Goal: Communication & Community: Answer question/provide support

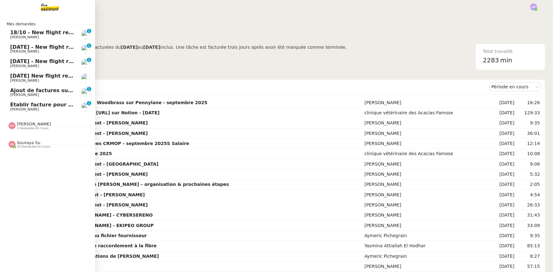
click at [15, 106] on span "Établir facture pour [PERSON_NAME]" at bounding box center [62, 105] width 105 height 6
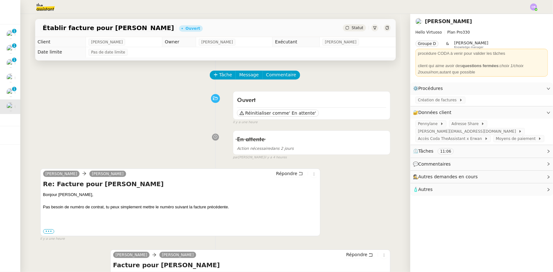
scroll to position [29, 0]
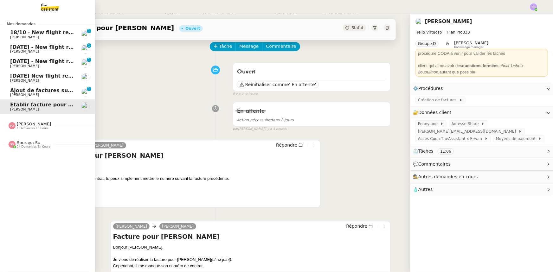
click at [18, 48] on span "[DATE] - New flight request - [GEOGRAPHIC_DATA][PERSON_NAME]" at bounding box center [105, 47] width 190 height 6
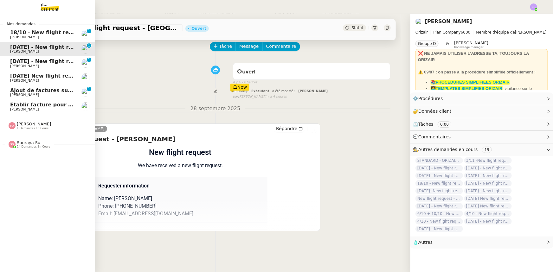
click at [20, 61] on span "[DATE] - New flight request - [PERSON_NAME]" at bounding box center [75, 61] width 131 height 6
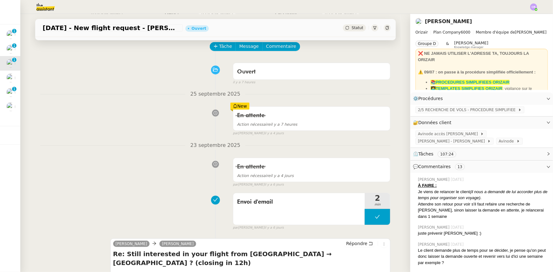
scroll to position [57, 0]
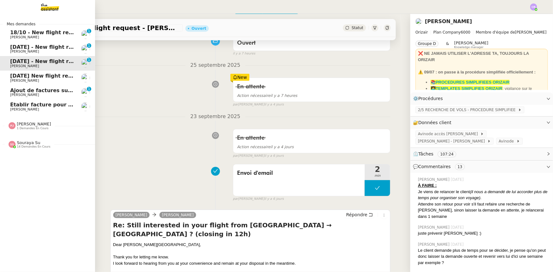
click at [32, 79] on span "[PERSON_NAME]" at bounding box center [42, 81] width 64 height 4
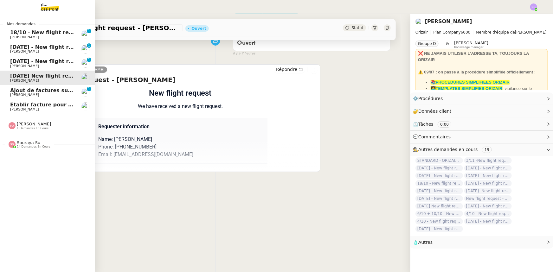
click at [35, 36] on span "[PERSON_NAME]" at bounding box center [42, 37] width 64 height 4
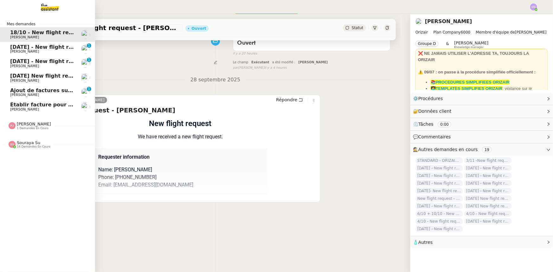
click at [31, 145] on span "14 demandes en cours" at bounding box center [34, 146] width 34 height 3
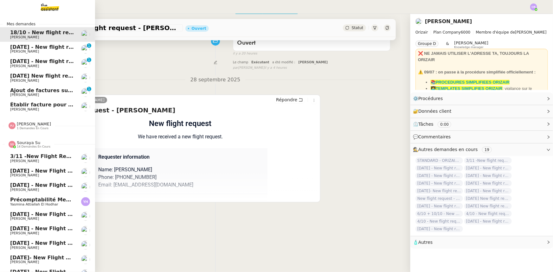
click at [28, 145] on span "Souraya Su" at bounding box center [28, 142] width 23 height 5
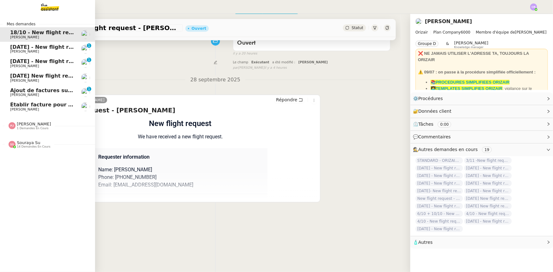
click at [26, 126] on span "[PERSON_NAME]" at bounding box center [34, 124] width 34 height 5
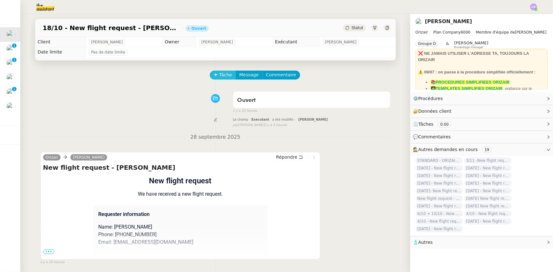
click at [219, 75] on span "Tâche" at bounding box center [225, 74] width 13 height 7
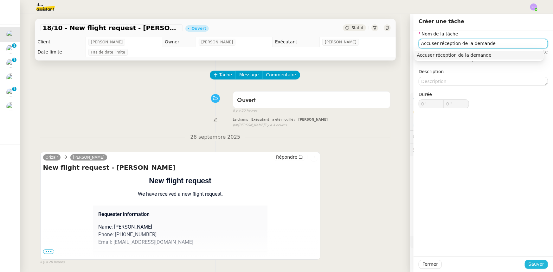
type input "Accuser réception de la demande"
click at [368, 168] on span "Sauver" at bounding box center [537, 264] width 16 height 7
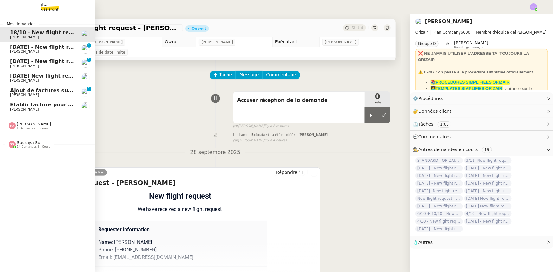
click at [36, 106] on span "Établir facture pour [PERSON_NAME]" at bounding box center [62, 105] width 105 height 6
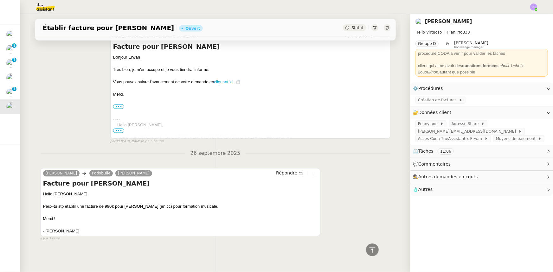
scroll to position [455, 0]
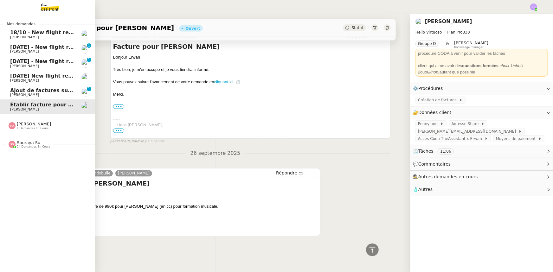
click at [16, 35] on span "18/10 - New flight request - [PERSON_NAME]" at bounding box center [73, 32] width 127 height 6
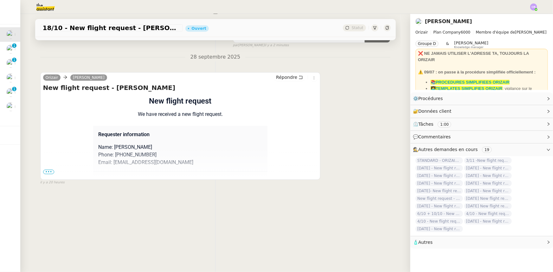
scroll to position [55, 0]
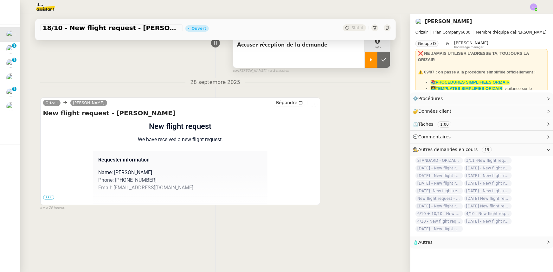
click at [365, 63] on div at bounding box center [371, 60] width 13 height 16
click at [366, 60] on div at bounding box center [377, 60] width 25 height 16
click at [368, 61] on icon at bounding box center [371, 59] width 2 height 3
click at [48, 168] on span "•••" at bounding box center [48, 197] width 11 height 4
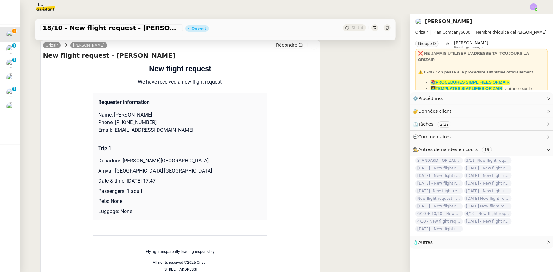
scroll to position [0, 0]
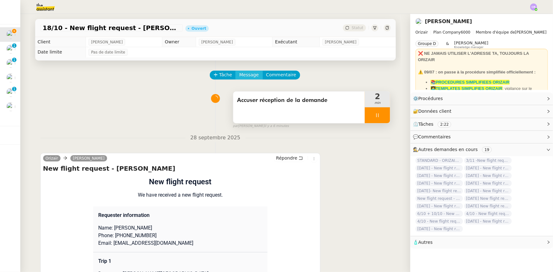
click at [245, 78] on span "Message" at bounding box center [248, 74] width 19 height 7
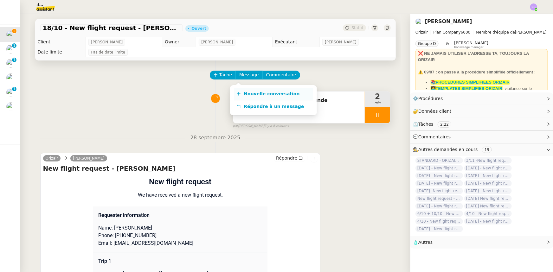
click at [251, 92] on span "Nouvelle conversation" at bounding box center [272, 93] width 56 height 5
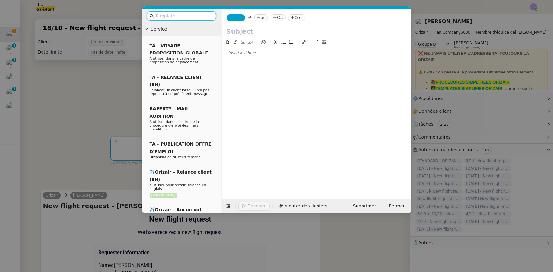
click at [201, 16] on input "text" at bounding box center [183, 15] width 57 height 7
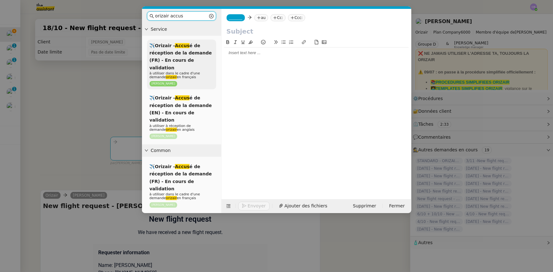
type input "orizair accus"
click at [182, 57] on span "✈️Orizair - Accus é de réception de la demande (FR) - En cours de validation" at bounding box center [181, 56] width 62 height 27
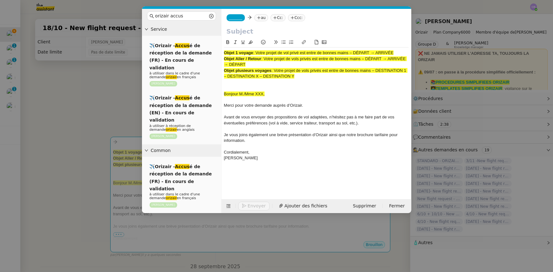
drag, startPoint x: 395, startPoint y: 53, endPoint x: 257, endPoint y: 53, distance: 137.6
click at [257, 53] on span ": Votre projet de vol privé est entre de bonnes mains – DÉPART → ARRIVÉE" at bounding box center [323, 52] width 140 height 5
copy span "Votre projet de vol privé est entre de bonnes mains – DÉPART → ARRIVÉE"
click at [258, 34] on input "text" at bounding box center [317, 32] width 180 height 10
paste input "Votre projet de vol privé est entre de bonnes mains – DÉPART → ARRIVÉE"
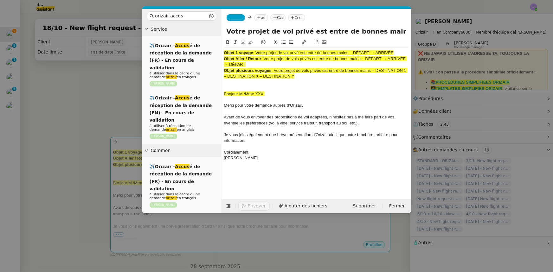
scroll to position [0, 38]
type input "Votre projet de vol privé est entre de bonnes mains – DÉPART → ARRIVÉE"
drag, startPoint x: 297, startPoint y: 78, endPoint x: 223, endPoint y: 53, distance: 78.8
click at [223, 53] on nz-spin "Objet 1 voyage : Votre projet de vol privé est entre de bonnes mains – DÉPART →…" at bounding box center [317, 115] width 190 height 153
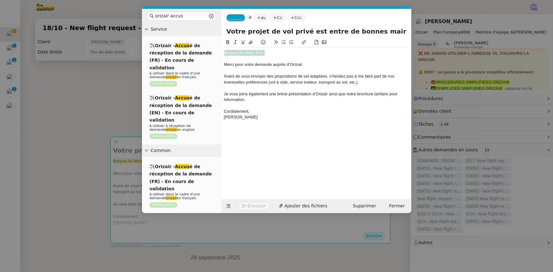
drag, startPoint x: 267, startPoint y: 54, endPoint x: 225, endPoint y: 54, distance: 41.5
click at [225, 54] on div "Bonjour M./Mme XXX," at bounding box center [316, 53] width 185 height 6
click at [250, 42] on icon at bounding box center [250, 42] width 4 height 3
click at [246, 52] on div "Bonjour M./Mme XXX," at bounding box center [316, 53] width 185 height 6
click at [225, 168] on icon at bounding box center [228, 206] width 8 height 4
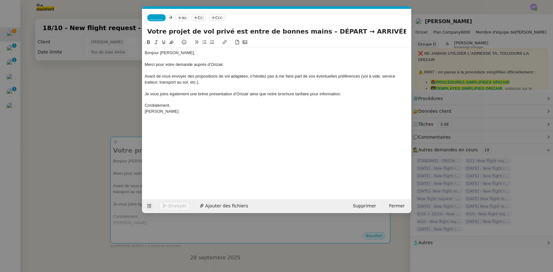
drag, startPoint x: 330, startPoint y: 30, endPoint x: 308, endPoint y: 31, distance: 22.6
click at [308, 31] on input "Votre projet de vol privé est entre de bonnes mains – DÉPART → ARRIVÉE" at bounding box center [276, 32] width 259 height 10
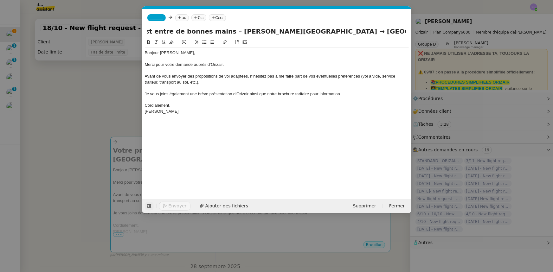
scroll to position [0, 99]
type input "Votre projet de vol privé est entre de bonnes mains – [PERSON_NAME][GEOGRAPHIC_…"
click at [155, 16] on span "_______" at bounding box center [156, 18] width 13 height 4
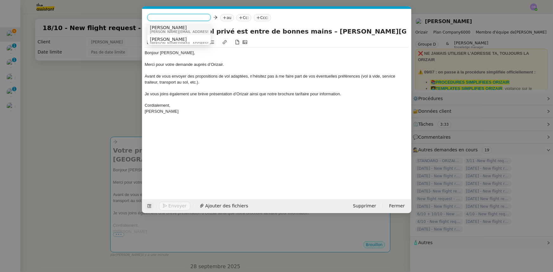
click at [159, 31] on span "[PERSON_NAME][EMAIL_ADDRESS][DOMAIN_NAME]" at bounding box center [195, 31] width 90 height 3
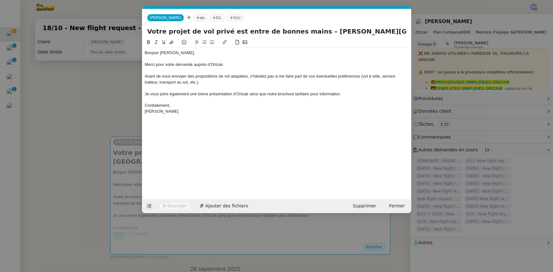
click at [119, 98] on nz-modal-container "orizair accus Service ✈️Orizair - Accus é de réception de la demande (FR) - En …" at bounding box center [276, 136] width 553 height 272
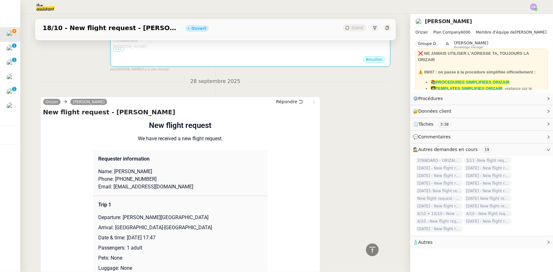
scroll to position [202, 0]
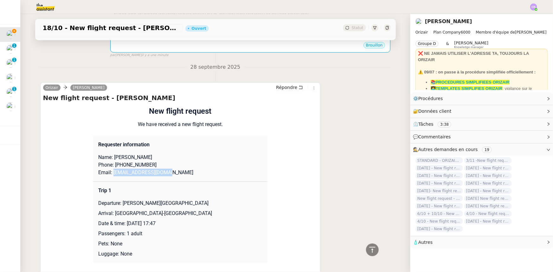
drag, startPoint x: 164, startPoint y: 173, endPoint x: 110, endPoint y: 174, distance: 53.3
click at [110, 168] on p "Email: [EMAIL_ADDRESS][DOMAIN_NAME]" at bounding box center [180, 173] width 164 height 8
copy p "[EMAIL_ADDRESS][DOMAIN_NAME]"
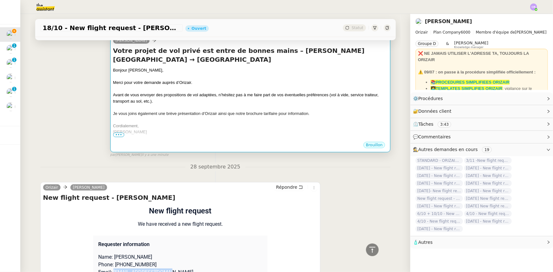
scroll to position [29, 0]
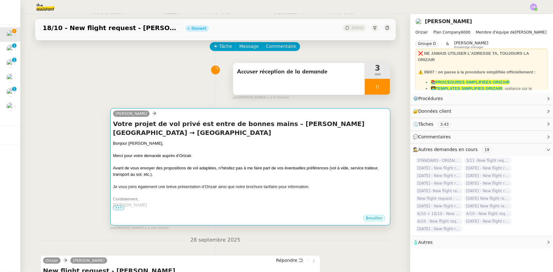
click at [207, 168] on div at bounding box center [250, 180] width 275 height 6
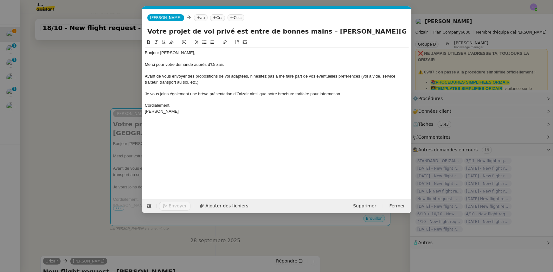
scroll to position [0, 37]
click at [194, 18] on nz-tag "au" at bounding box center [201, 17] width 14 height 7
paste input "[EMAIL_ADDRESS][DOMAIN_NAME]"
type input "[EMAIL_ADDRESS][DOMAIN_NAME]"
click at [198, 27] on span "[EMAIL_ADDRESS][DOMAIN_NAME]" at bounding box center [223, 27] width 78 height 5
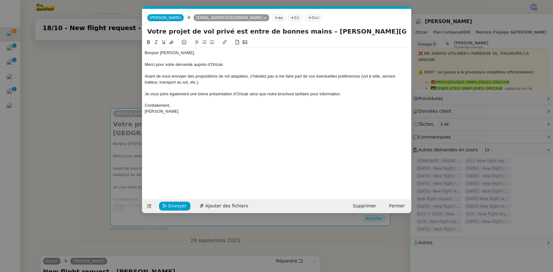
click at [306, 18] on nz-tag "Ccc:" at bounding box center [314, 17] width 17 height 7
type input "[PERSON_NAME]"
click at [283, 30] on span "[PERSON_NAME][EMAIL_ADDRESS][DOMAIN_NAME]" at bounding box center [316, 31] width 90 height 3
click at [241, 87] on div at bounding box center [277, 88] width 264 height 6
click at [215, 168] on span "Ajouter des fichiers" at bounding box center [226, 206] width 43 height 7
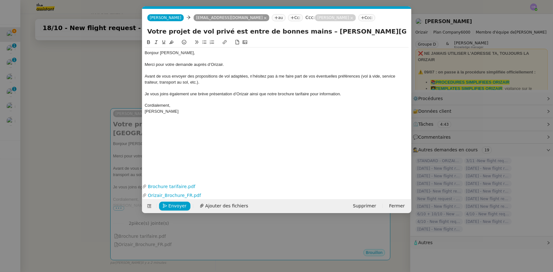
drag, startPoint x: 99, startPoint y: 78, endPoint x: 106, endPoint y: 87, distance: 12.2
click at [99, 78] on nz-modal-container "orizair accus Service ✈️Orizair - Accus é de réception de la demande (FR) - En …" at bounding box center [276, 136] width 553 height 272
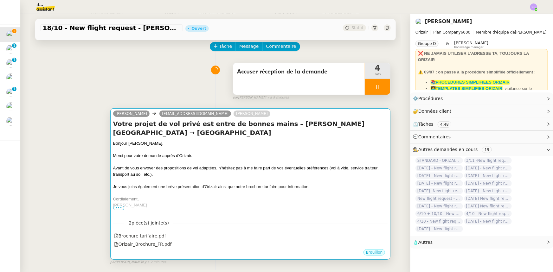
scroll to position [57, 0]
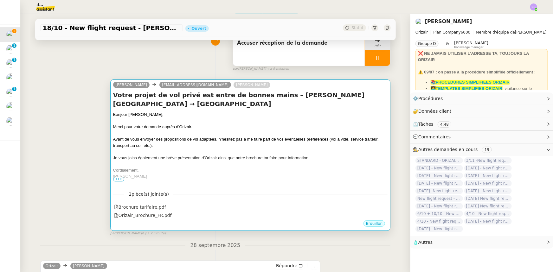
click at [198, 140] on span "Avant de vous envoyer des propositions de vol adaptées, n’hésitez pas à me fair…" at bounding box center [246, 142] width 266 height 11
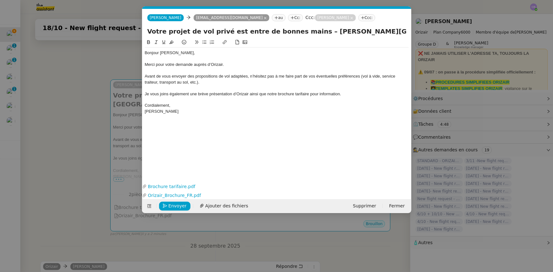
scroll to position [0, 37]
click at [177, 168] on span "Envoyer" at bounding box center [178, 206] width 18 height 7
click at [177, 168] on span "Confirmer l'envoi" at bounding box center [188, 206] width 38 height 7
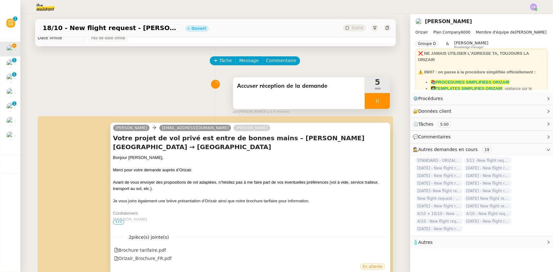
scroll to position [0, 0]
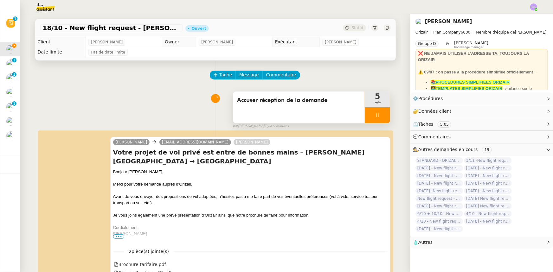
click at [365, 114] on div at bounding box center [377, 115] width 25 height 16
click at [368, 116] on icon at bounding box center [384, 114] width 5 height 3
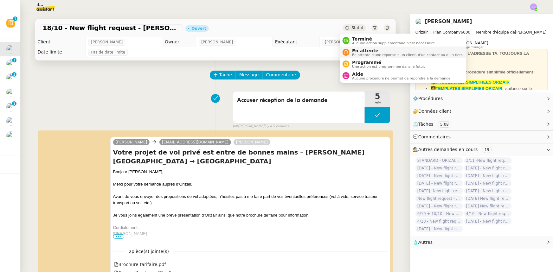
click at [362, 51] on span "En attente" at bounding box center [408, 50] width 112 height 5
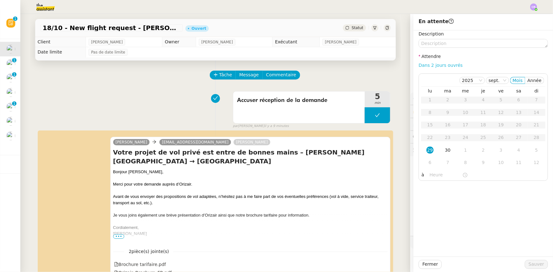
click at [368, 66] on link "Dans 2 jours ouvrés" at bounding box center [441, 65] width 44 height 5
type input "07:00"
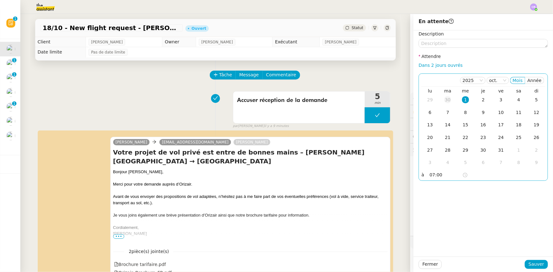
click at [368, 100] on div "30" at bounding box center [447, 99] width 7 height 7
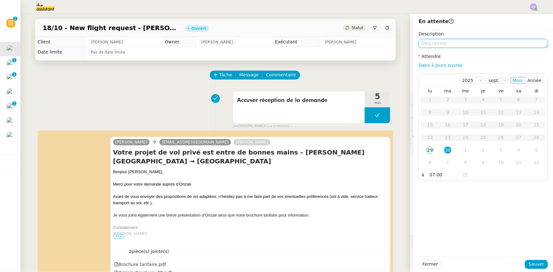
click at [368, 44] on textarea at bounding box center [483, 43] width 129 height 9
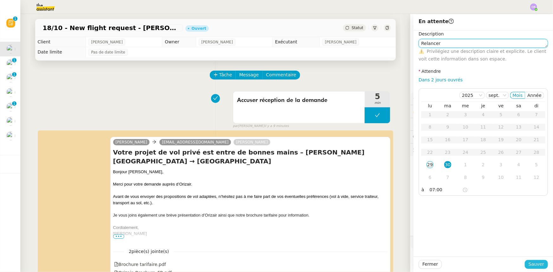
type textarea "Relancer"
click at [368, 168] on span "Sauver" at bounding box center [537, 264] width 16 height 7
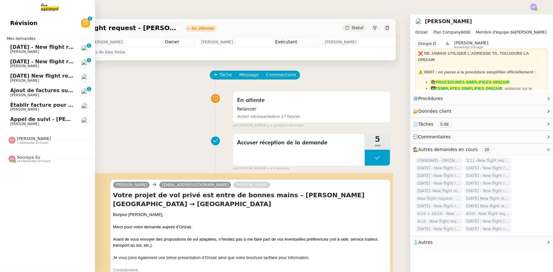
click at [24, 123] on span "[PERSON_NAME]" at bounding box center [24, 124] width 29 height 4
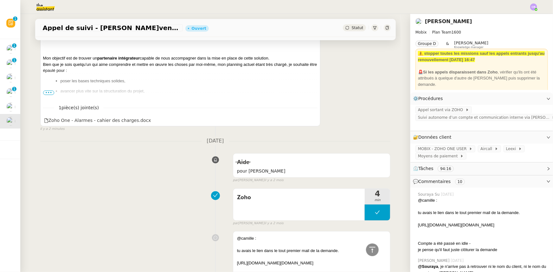
scroll to position [144, 0]
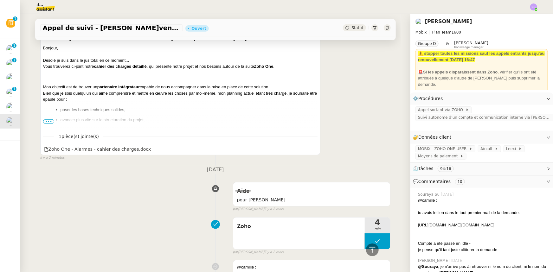
click at [45, 123] on span "•••" at bounding box center [48, 121] width 11 height 4
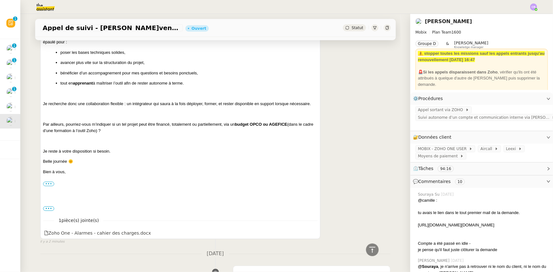
scroll to position [202, 0]
click at [43, 168] on label "•••" at bounding box center [48, 184] width 11 height 4
click at [0, 0] on input "•••" at bounding box center [0, 0] width 0 height 0
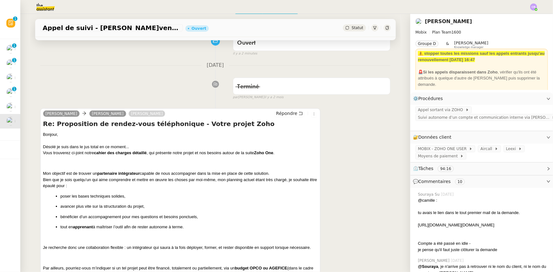
scroll to position [0, 0]
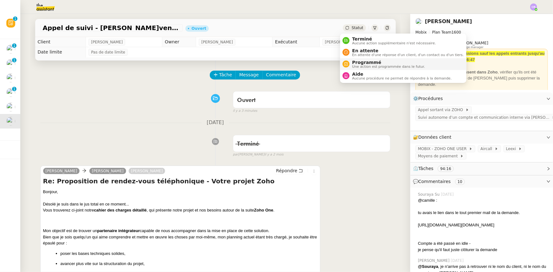
click at [359, 65] on span "Une action est programmée dans le futur." at bounding box center [388, 66] width 73 height 3
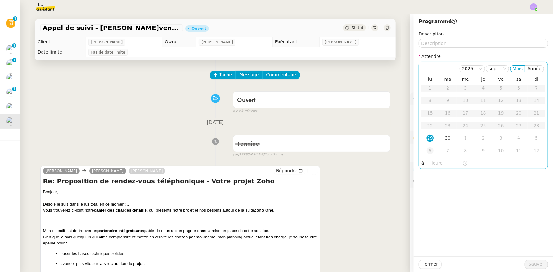
click at [368, 150] on div "6" at bounding box center [430, 150] width 7 height 7
click at [368, 162] on input "text" at bounding box center [446, 163] width 33 height 7
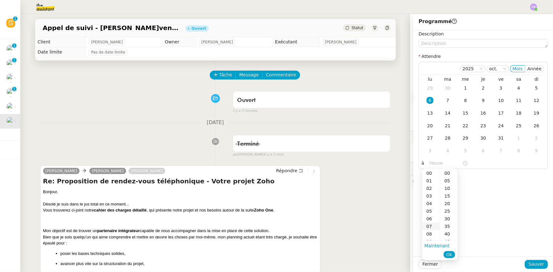
click at [368, 168] on div "07" at bounding box center [431, 227] width 18 height 8
click at [368, 168] on div "00" at bounding box center [448, 174] width 17 height 8
type input "07:00"
click at [368, 168] on span "Ok" at bounding box center [449, 255] width 6 height 6
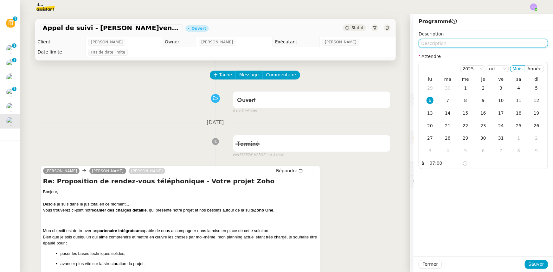
click at [368, 46] on textarea at bounding box center [483, 43] width 129 height 9
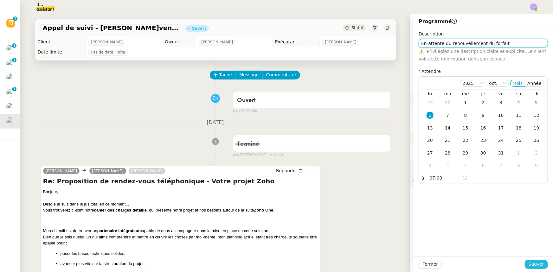
type textarea "En attente du renouvellement du forfait"
click at [368, 168] on span "Sauver" at bounding box center [537, 264] width 16 height 7
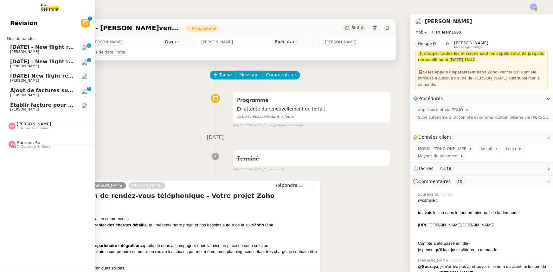
click at [26, 48] on span "[DATE] - New flight request - [GEOGRAPHIC_DATA][PERSON_NAME]" at bounding box center [105, 47] width 190 height 6
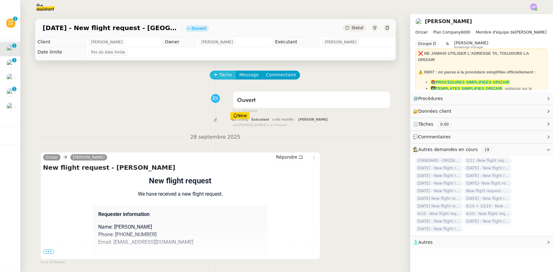
click at [220, 76] on span "Tâche" at bounding box center [225, 74] width 13 height 7
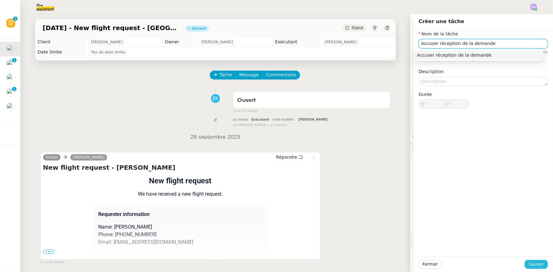
type input "Accuser réception de la demande"
click at [368, 168] on span "Sauver" at bounding box center [537, 264] width 16 height 7
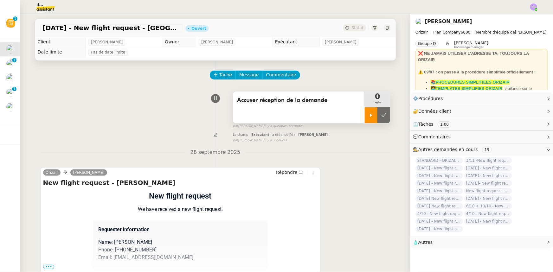
click at [368, 117] on icon at bounding box center [371, 114] width 2 height 3
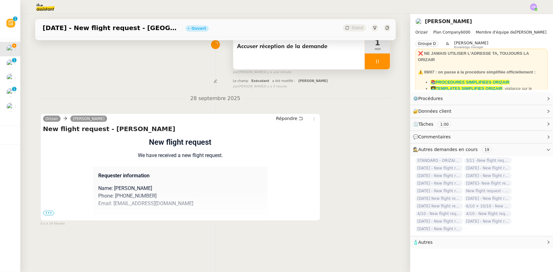
scroll to position [57, 0]
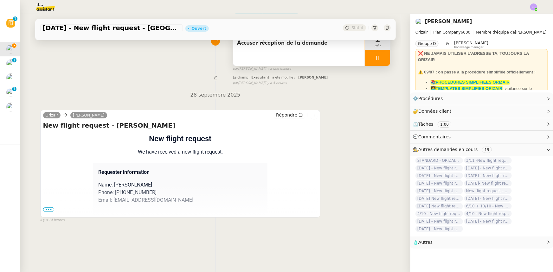
click at [44, 168] on span "•••" at bounding box center [48, 210] width 11 height 4
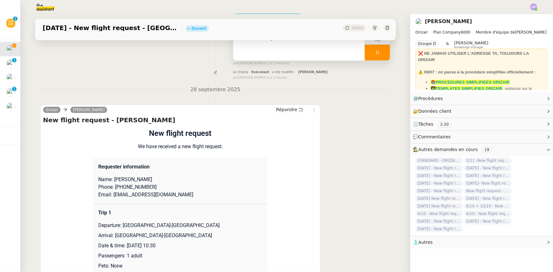
scroll to position [0, 0]
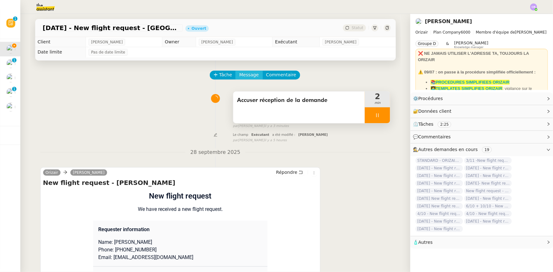
click at [242, 75] on span "Message" at bounding box center [248, 74] width 19 height 7
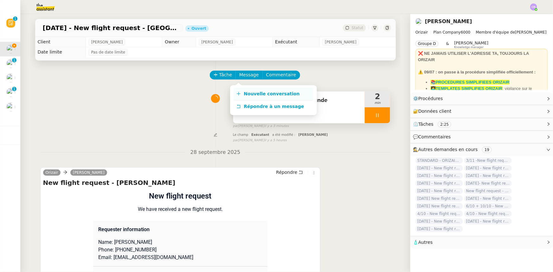
click at [251, 95] on span "Nouvelle conversation" at bounding box center [272, 93] width 56 height 5
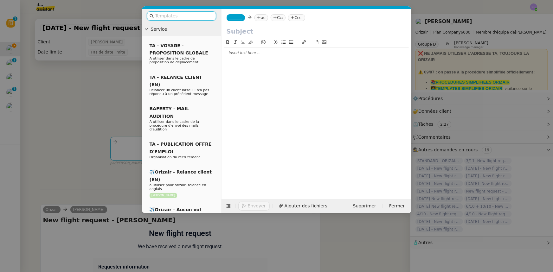
click at [197, 14] on input "text" at bounding box center [183, 15] width 57 height 7
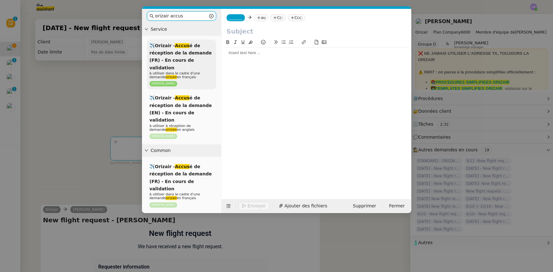
type input "orizair accus"
click at [183, 53] on span "✈️Orizair - Accus é de réception de la demande (FR) - En cours de validation" at bounding box center [181, 56] width 62 height 27
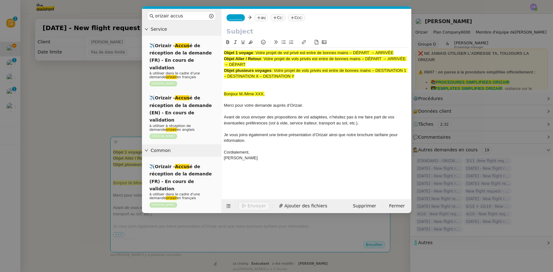
drag, startPoint x: 395, startPoint y: 53, endPoint x: 257, endPoint y: 53, distance: 137.6
click at [257, 53] on span ": Votre projet de vol privé est entre de bonnes mains – DÉPART → ARRIVÉE" at bounding box center [323, 52] width 140 height 5
copy span "Votre projet de vol privé est entre de bonnes mains – DÉPART → ARRIVÉE"
click at [252, 32] on input "text" at bounding box center [317, 32] width 180 height 10
paste input "Votre projet de vol privé est entre de bonnes mains – DÉPART → ARRIVÉE"
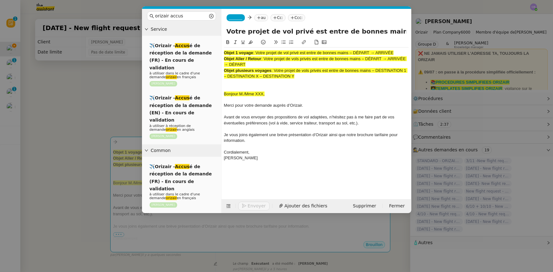
scroll to position [0, 38]
type input "Votre projet de vol privé est entre de bonnes mains – DÉPART → ARRIVÉE"
drag, startPoint x: 300, startPoint y: 76, endPoint x: 224, endPoint y: 55, distance: 78.8
click at [224, 55] on div "Objet 1 voyage : Votre projet de vol privé est entre de bonnes mains – DÉPART →…" at bounding box center [316, 109] width 185 height 122
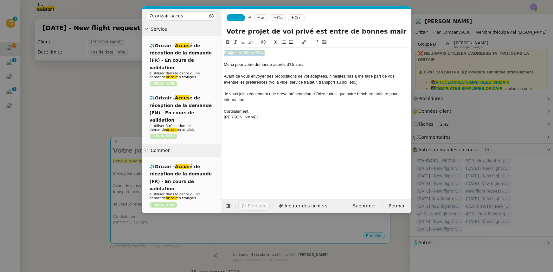
drag, startPoint x: 265, startPoint y: 53, endPoint x: 224, endPoint y: 53, distance: 41.2
click at [224, 53] on div "Bonjour M./Mme XXX," at bounding box center [316, 53] width 185 height 6
click at [250, 43] on icon at bounding box center [250, 42] width 4 height 4
click at [262, 52] on div "Bonjour M./Mme XXX," at bounding box center [316, 53] width 185 height 6
click at [115, 122] on nz-modal-container "orizair accus Service ✈️Orizair - Accus é de réception de la demande (FR) - En …" at bounding box center [276, 136] width 553 height 272
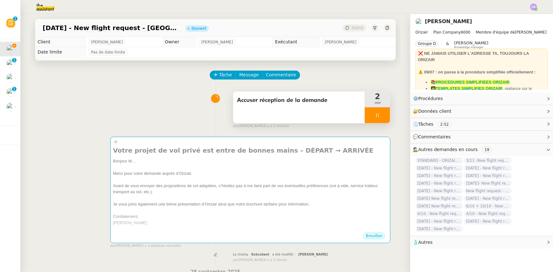
scroll to position [115, 0]
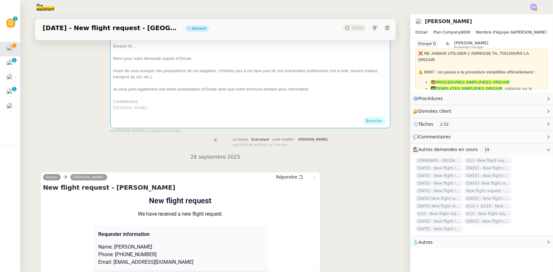
drag, startPoint x: 172, startPoint y: 249, endPoint x: 132, endPoint y: 247, distance: 39.7
click at [132, 168] on p "Name: [PERSON_NAME]" at bounding box center [180, 247] width 164 height 8
copy p "Lehebel-cornelsen"
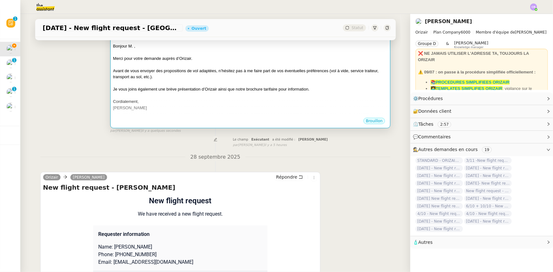
click at [166, 98] on div at bounding box center [250, 96] width 275 height 6
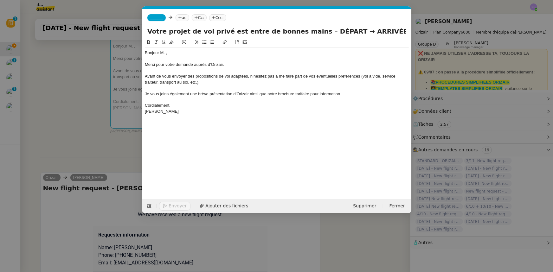
scroll to position [0, 37]
click at [166, 54] on div "Bonjour M. ," at bounding box center [277, 53] width 264 height 6
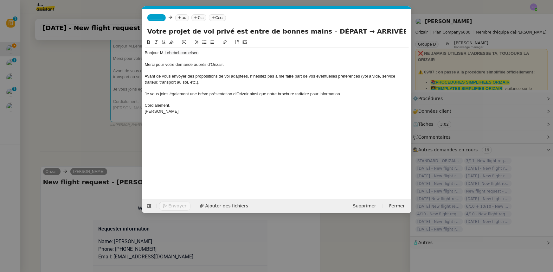
drag, startPoint x: 330, startPoint y: 29, endPoint x: 307, endPoint y: 30, distance: 23.2
click at [307, 30] on input "Votre projet de vol privé est entre de bonnes mains – DÉPART → ARRIVÉE" at bounding box center [276, 32] width 259 height 10
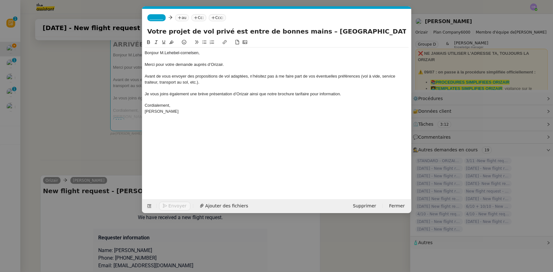
drag, startPoint x: 393, startPoint y: 31, endPoint x: 370, endPoint y: 33, distance: 23.2
click at [368, 33] on input "Votre projet de vol privé est entre de bonnes mains – [GEOGRAPHIC_DATA] → ARRIV…" at bounding box center [276, 32] width 259 height 10
type input "Votre projet de vol privé est entre de bonnes mains – [GEOGRAPHIC_DATA] → [GEOG…"
click at [154, 17] on span "_______" at bounding box center [156, 18] width 13 height 4
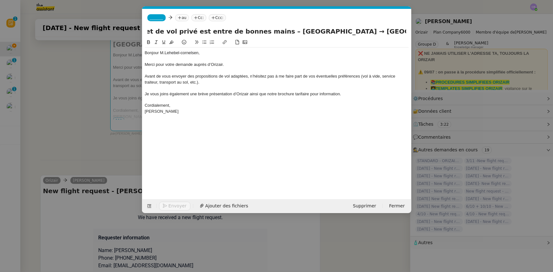
scroll to position [0, 0]
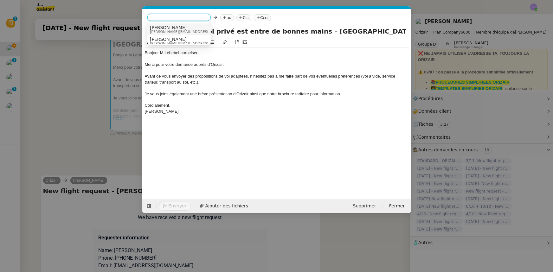
click at [162, 30] on span "[PERSON_NAME][EMAIL_ADDRESS][DOMAIN_NAME]" at bounding box center [195, 31] width 90 height 3
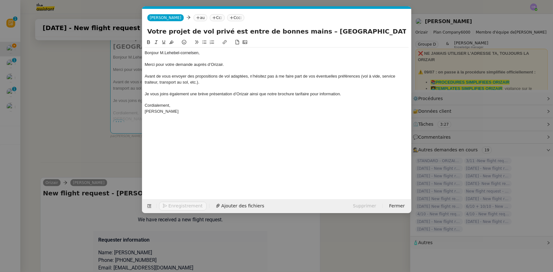
click at [128, 156] on nz-modal-container "orizair accus Service ✈️Orizair - Accus é de réception de la demande (FR) - En …" at bounding box center [276, 136] width 553 height 272
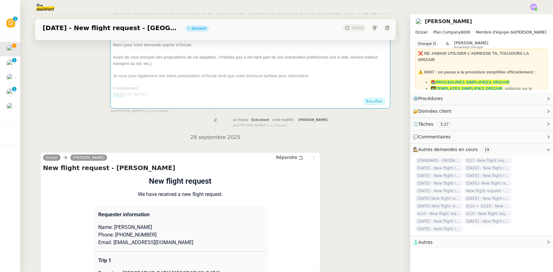
scroll to position [173, 0]
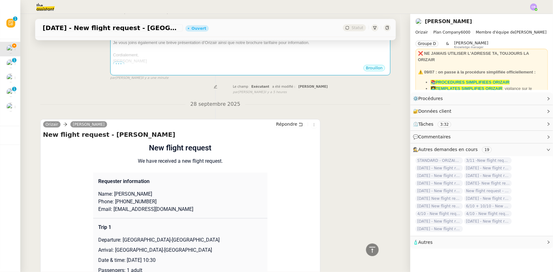
drag, startPoint x: 193, startPoint y: 212, endPoint x: 110, endPoint y: 210, distance: 82.8
click at [110, 168] on p "Email: [EMAIL_ADDRESS][DOMAIN_NAME]" at bounding box center [180, 210] width 164 height 8
copy p "[EMAIL_ADDRESS][DOMAIN_NAME]"
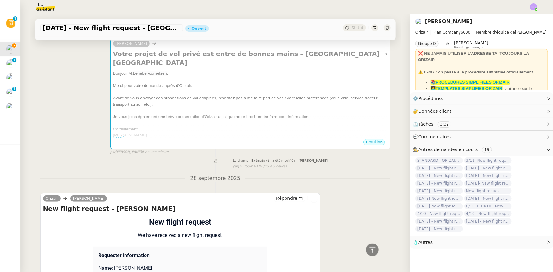
scroll to position [57, 0]
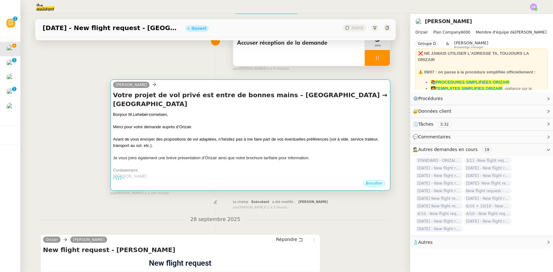
click at [184, 156] on span "Je vous joins également une brève présentation d’Orizair ainsi que notre brochu…" at bounding box center [211, 158] width 197 height 5
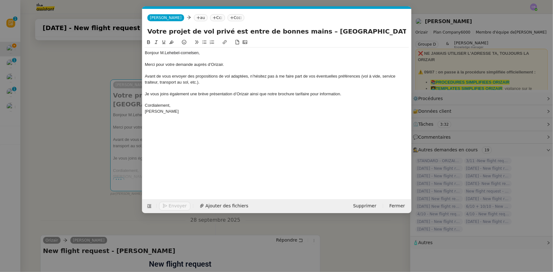
scroll to position [0, 37]
click at [194, 19] on nz-tag "au" at bounding box center [201, 17] width 14 height 7
paste input "[EMAIL_ADDRESS][DOMAIN_NAME]"
type input "[EMAIL_ADDRESS][DOMAIN_NAME]"
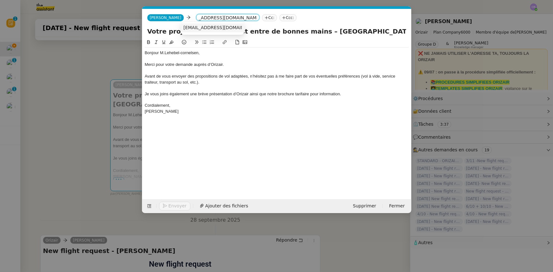
scroll to position [0, 0]
click at [196, 28] on span "[EMAIL_ADDRESS][DOMAIN_NAME]" at bounding box center [223, 27] width 78 height 5
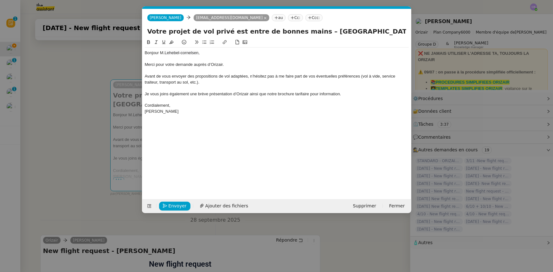
click at [306, 17] on nz-tag "Ccc:" at bounding box center [314, 17] width 17 height 7
type input "[PERSON_NAME]"
click at [307, 26] on span "[PERSON_NAME]" at bounding box center [338, 27] width 90 height 5
click at [310, 103] on div "Cordialement," at bounding box center [277, 106] width 264 height 6
click at [231, 168] on span "Ajouter des fichiers" at bounding box center [226, 206] width 43 height 7
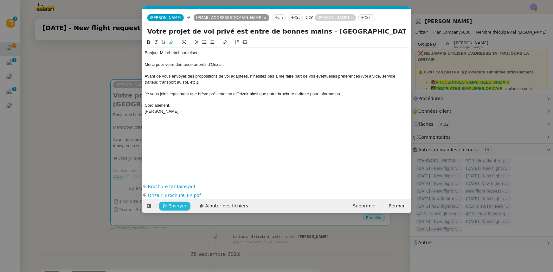
click at [171, 168] on span "Envoyer" at bounding box center [178, 206] width 18 height 7
click at [171, 168] on span "Confirmer l'envoi" at bounding box center [188, 206] width 38 height 7
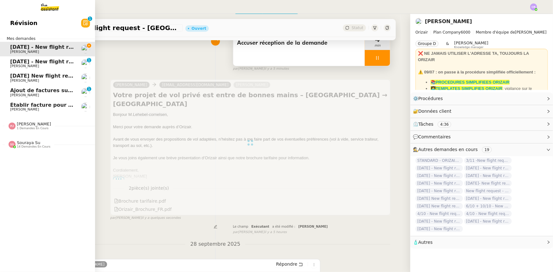
click at [22, 23] on span "Révision" at bounding box center [23, 23] width 27 height 10
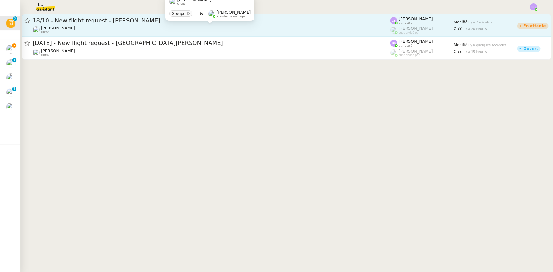
click at [147, 28] on div "[PERSON_NAME] client" at bounding box center [212, 30] width 358 height 8
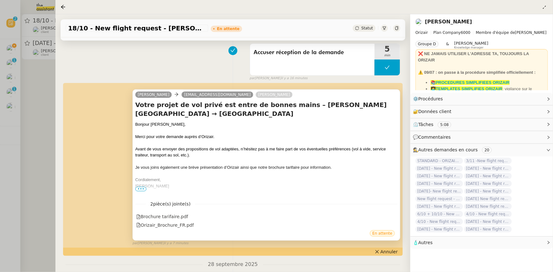
scroll to position [115, 0]
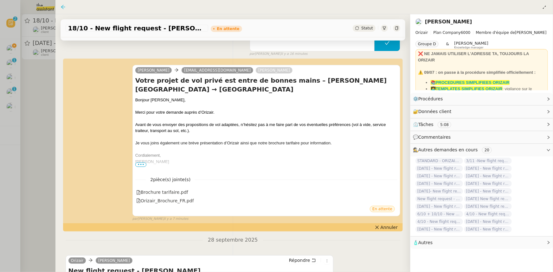
click at [63, 8] on icon at bounding box center [63, 6] width 5 height 5
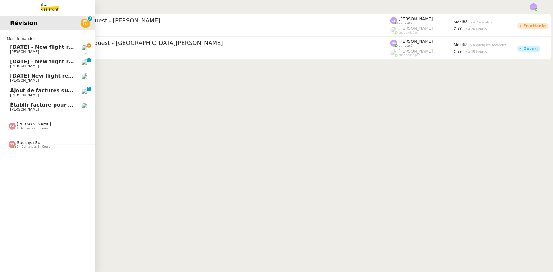
click at [13, 49] on span "[DATE] - New flight request - [GEOGRAPHIC_DATA][PERSON_NAME]" at bounding box center [105, 47] width 190 height 6
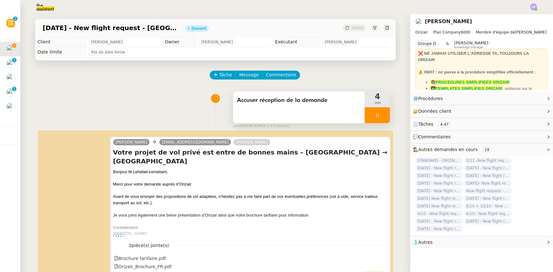
click at [366, 115] on div at bounding box center [377, 115] width 25 height 16
click at [368, 117] on icon at bounding box center [383, 115] width 5 height 5
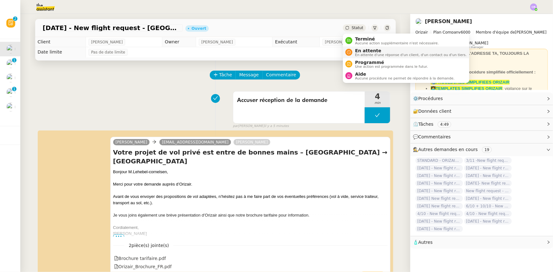
click at [359, 53] on span "En attente d'une réponse d'un client, d'un contact ou d'un tiers." at bounding box center [411, 54] width 112 height 3
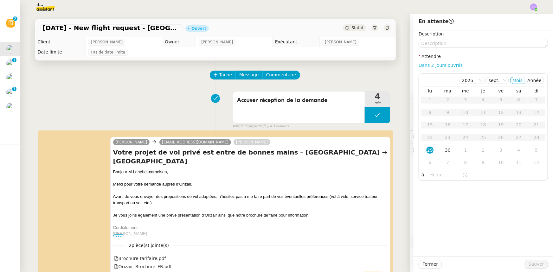
click at [368, 67] on link "Dans 2 jours ouvrés" at bounding box center [441, 65] width 44 height 5
type input "07:00"
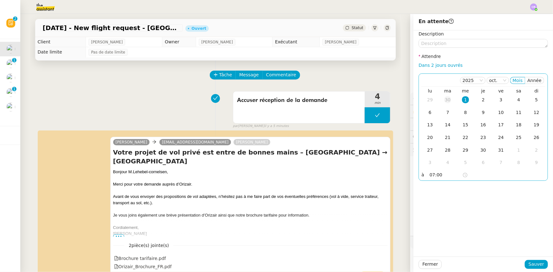
click at [368, 100] on div "30" at bounding box center [447, 99] width 7 height 7
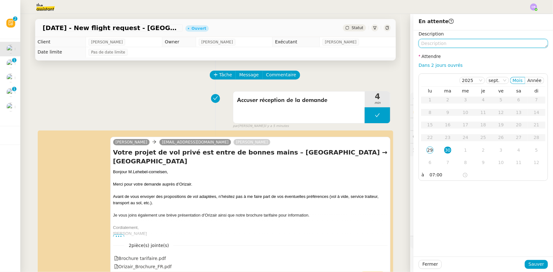
click at [368, 42] on textarea at bounding box center [483, 43] width 129 height 9
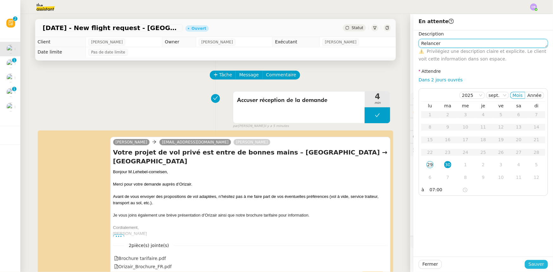
type textarea "Relancer"
click at [368, 168] on span "Sauver" at bounding box center [537, 264] width 16 height 7
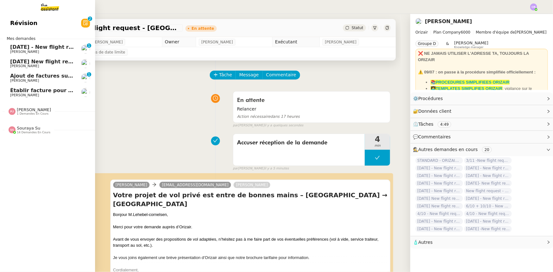
click at [32, 48] on span "[DATE] - New flight request - [PERSON_NAME]" at bounding box center [75, 47] width 131 height 6
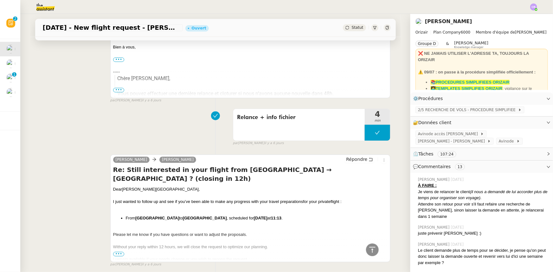
scroll to position [634, 0]
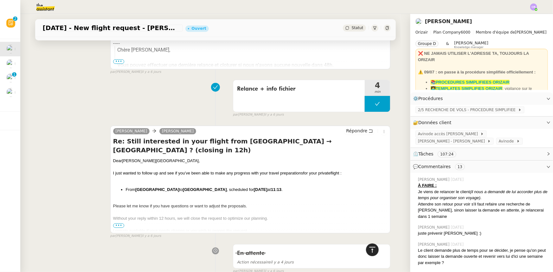
click at [368, 168] on icon at bounding box center [373, 250] width 8 height 8
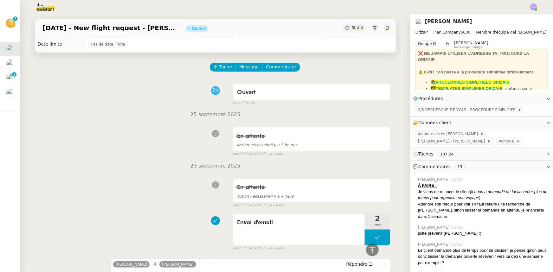
scroll to position [0, 0]
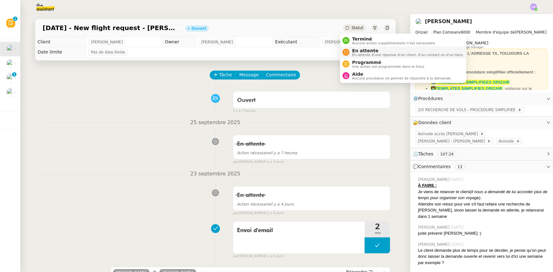
click at [356, 54] on span "En attente d'une réponse d'un client, d'un contact ou d'un tiers." at bounding box center [408, 54] width 112 height 3
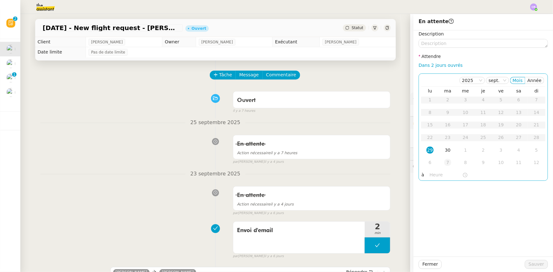
click at [368, 163] on div "7" at bounding box center [447, 162] width 7 height 7
click at [368, 168] on input "text" at bounding box center [446, 174] width 33 height 7
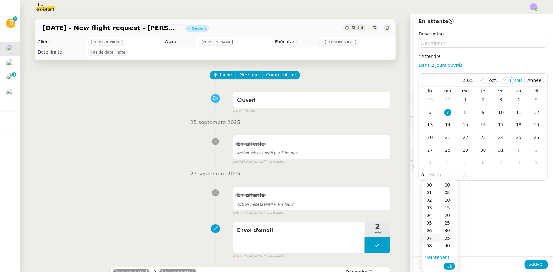
click at [368, 168] on div "07" at bounding box center [431, 239] width 18 height 8
click at [368, 168] on div "00" at bounding box center [448, 185] width 17 height 8
type input "07:00"
click at [368, 168] on span "Ok" at bounding box center [449, 266] width 6 height 6
click at [368, 168] on button "Sauver" at bounding box center [536, 264] width 23 height 9
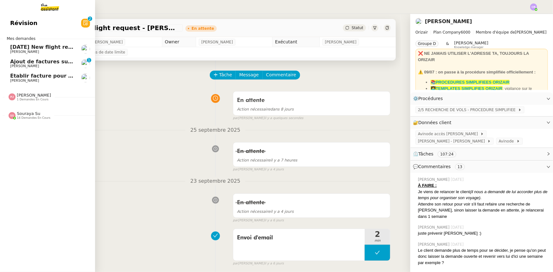
click at [14, 48] on span "[DATE] New flight request - [PERSON_NAME]" at bounding box center [73, 47] width 127 height 6
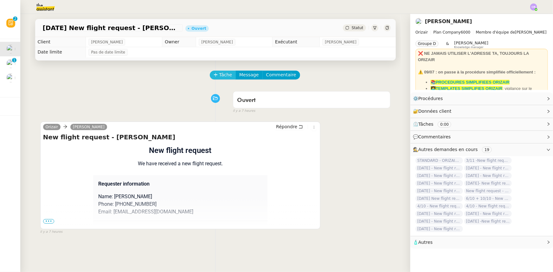
click at [219, 75] on span "Tâche" at bounding box center [225, 74] width 13 height 7
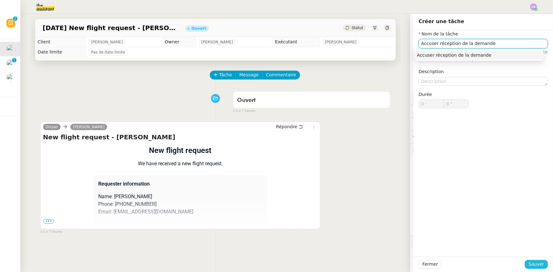
type input "Accuser réception de la demande"
click at [368, 168] on span "Sauver" at bounding box center [537, 264] width 16 height 7
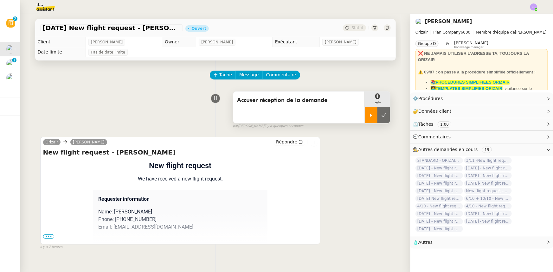
click at [365, 120] on div at bounding box center [371, 115] width 13 height 16
click at [365, 116] on div at bounding box center [377, 115] width 25 height 16
click at [368, 118] on icon at bounding box center [371, 115] width 5 height 5
click at [49, 168] on span "•••" at bounding box center [48, 237] width 11 height 4
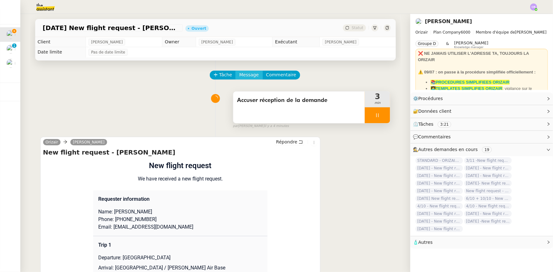
click at [241, 76] on span "Message" at bounding box center [248, 74] width 19 height 7
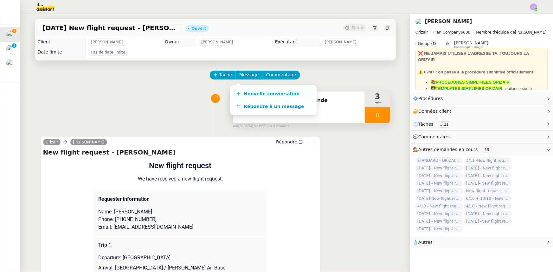
click at [253, 94] on span "Nouvelle conversation" at bounding box center [272, 93] width 56 height 5
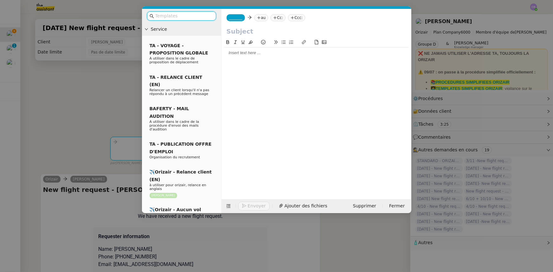
click at [193, 17] on input "text" at bounding box center [183, 15] width 57 height 7
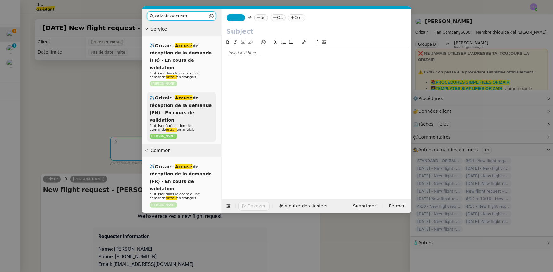
type input "orizair accuser"
click at [178, 105] on span "✈️Orizair - Accusé de réception de la demande (EN) - En cours de validation" at bounding box center [181, 108] width 62 height 27
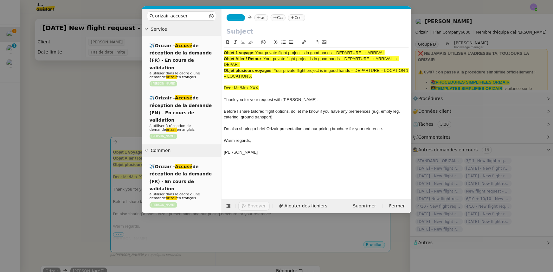
drag, startPoint x: 242, startPoint y: 64, endPoint x: 266, endPoint y: 60, distance: 23.6
click at [266, 60] on div "Objet Aller / Retour : Your private flight project is in good hands – DEPARTURE…" at bounding box center [316, 62] width 185 height 12
copy span "Your private flight project is in good hands – DEPARTURE → ARRIVAL → DEPART"
click at [247, 31] on input "text" at bounding box center [317, 32] width 180 height 10
paste input "Your private flight project is in good hands – DEPARTURE → ARRIVAL → DEPART"
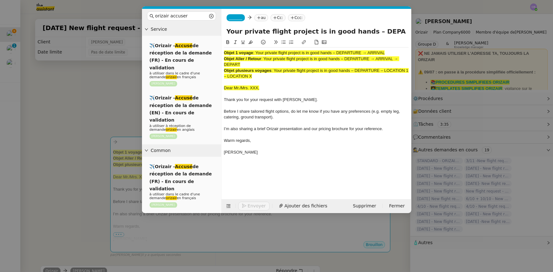
scroll to position [0, 60]
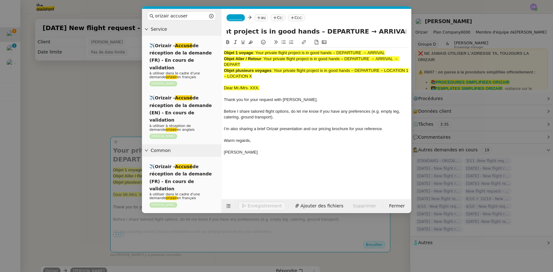
type input "Your private flight project is in good hands – DEPARTURE → ARRIVAL → DEPART"
drag, startPoint x: 264, startPoint y: 78, endPoint x: 221, endPoint y: 50, distance: 51.8
click at [221, 50] on nz-layout "orizair accuser Service ✈️Orizair - Accusé de réception de la demande (FR) - En…" at bounding box center [276, 111] width 269 height 204
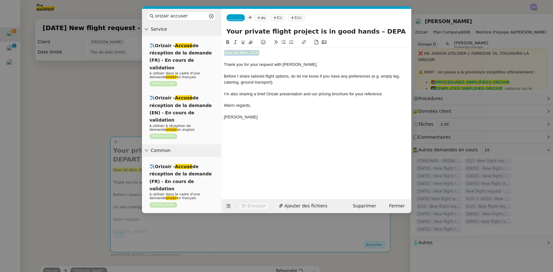
drag, startPoint x: 261, startPoint y: 53, endPoint x: 224, endPoint y: 54, distance: 37.7
click at [224, 54] on div "Dear Mr./Mrs. XXX," at bounding box center [316, 53] width 185 height 6
click at [250, 43] on icon at bounding box center [250, 42] width 4 height 4
click at [241, 52] on div "Dear Mr./Mrs. XXX," at bounding box center [316, 53] width 185 height 6
click at [251, 52] on div "Dear Mrs. XXX," at bounding box center [316, 53] width 185 height 6
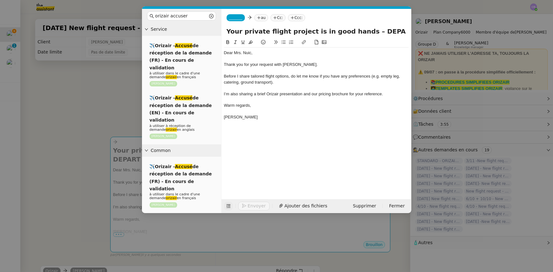
click at [228, 168] on icon at bounding box center [228, 206] width 4 height 3
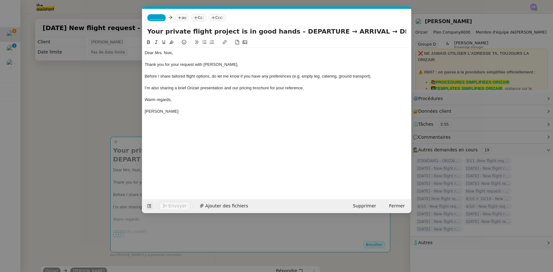
drag, startPoint x: 318, startPoint y: 30, endPoint x: 283, endPoint y: 29, distance: 34.3
click at [283, 29] on input "Your private flight project is in good hands – DEPARTURE → ARRIVAL → DEPART" at bounding box center [276, 32] width 259 height 10
drag, startPoint x: 282, startPoint y: 31, endPoint x: 318, endPoint y: 30, distance: 35.8
click at [318, 30] on input "Your private flight project is in good hands – [GEOGRAPHIC_DATA] → ARRIVAL → DE…" at bounding box center [276, 32] width 259 height 10
drag, startPoint x: 386, startPoint y: 31, endPoint x: 363, endPoint y: 32, distance: 23.1
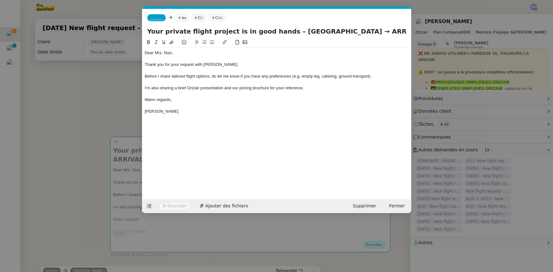
click at [363, 32] on input "Your private flight project is in good hands – [GEOGRAPHIC_DATA] → ARRIVAL → DE…" at bounding box center [276, 32] width 259 height 10
paste input "[GEOGRAPHIC_DATA]"
drag, startPoint x: 354, startPoint y: 31, endPoint x: 330, endPoint y: 31, distance: 24.1
click at [330, 31] on input "Your private flight project is in good hands – Split Airport → ARRIVAL → [GEOGR…" at bounding box center [276, 32] width 259 height 10
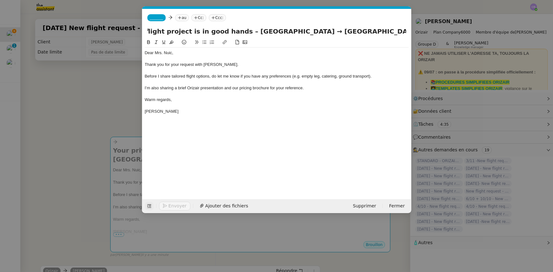
type input "Your private flight project is in good hands – [GEOGRAPHIC_DATA] → [GEOGRAPHIC_…"
click at [121, 98] on nz-modal-container "orizair accuser Service ✈️Orizair - Accusé de réception de la demande (FR) - En…" at bounding box center [276, 136] width 553 height 272
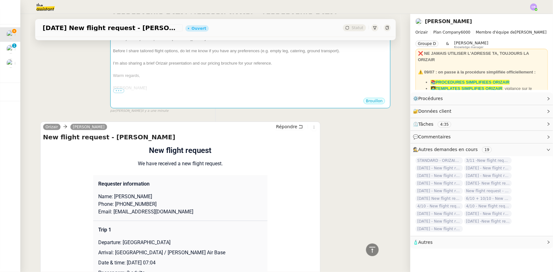
scroll to position [29, 0]
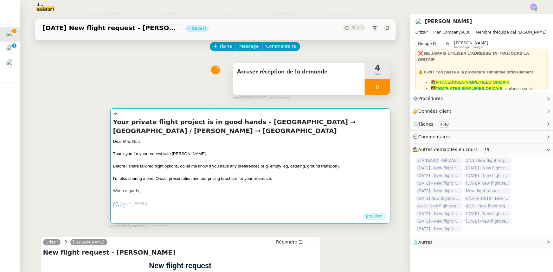
click at [206, 155] on div "Thank you for your request with [PERSON_NAME]." at bounding box center [250, 154] width 275 height 6
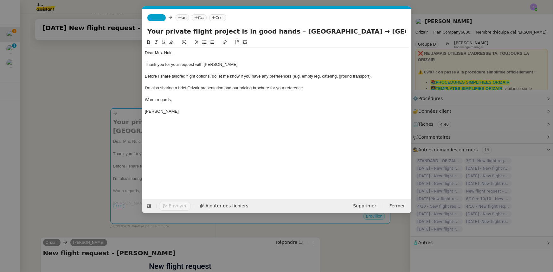
scroll to position [0, 41]
click at [368, 32] on input "Your private flight project is in good hands – [GEOGRAPHIC_DATA] → [GEOGRAPHIC_…" at bounding box center [276, 32] width 259 height 10
type input "Your private flight project is in good hands – [GEOGRAPHIC_DATA] → [GEOGRAPHIC_…"
click at [156, 17] on span "_______" at bounding box center [156, 18] width 13 height 4
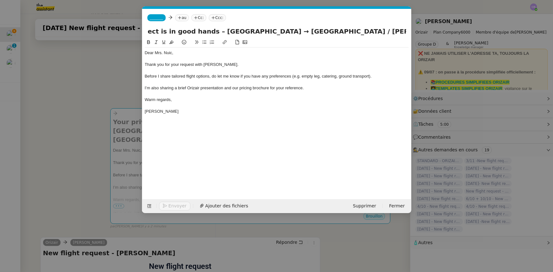
scroll to position [0, 0]
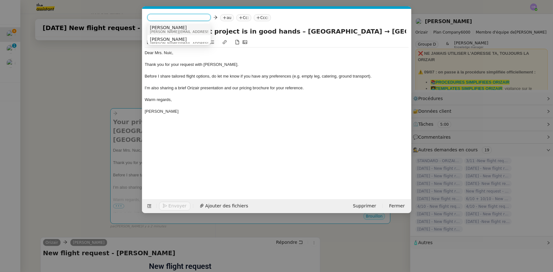
click at [168, 30] on span "[PERSON_NAME][EMAIL_ADDRESS][DOMAIN_NAME]" at bounding box center [195, 31] width 90 height 3
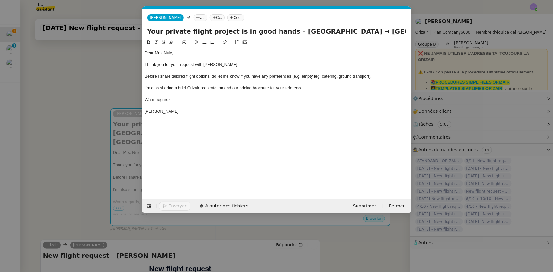
click at [120, 74] on nz-modal-container "orizair accuser Service ✈️Orizair - Accusé de réception de la demande (FR) - En…" at bounding box center [276, 136] width 553 height 272
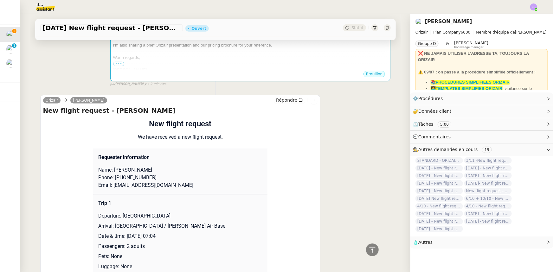
scroll to position [202, 0]
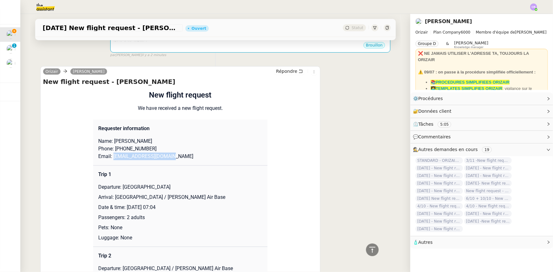
drag, startPoint x: 167, startPoint y: 158, endPoint x: 111, endPoint y: 158, distance: 56.1
click at [111, 158] on p "Email: [EMAIL_ADDRESS][DOMAIN_NAME]" at bounding box center [180, 157] width 164 height 8
copy p "[EMAIL_ADDRESS][DOMAIN_NAME]"
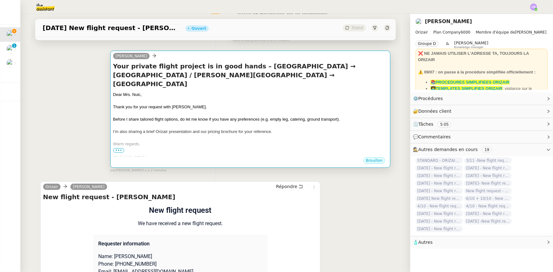
click at [161, 135] on div at bounding box center [250, 138] width 275 height 6
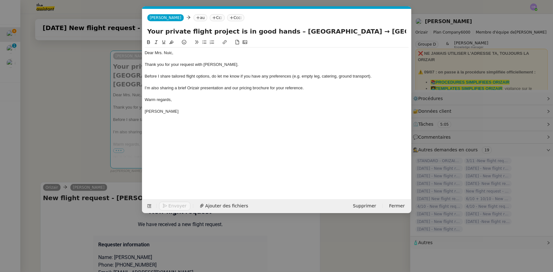
scroll to position [0, 41]
click at [194, 18] on nz-tag "au" at bounding box center [201, 17] width 14 height 7
paste input "[EMAIL_ADDRESS][DOMAIN_NAME]"
type input "[EMAIL_ADDRESS][DOMAIN_NAME]"
click at [202, 26] on span "[EMAIL_ADDRESS][DOMAIN_NAME]" at bounding box center [223, 27] width 78 height 5
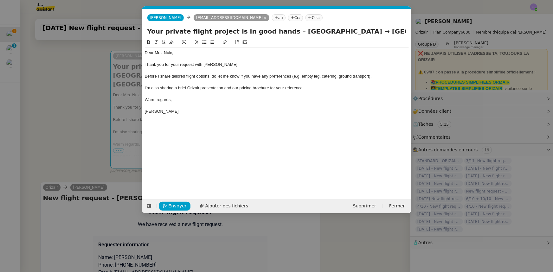
click at [306, 18] on nz-tag "Ccc:" at bounding box center [314, 17] width 17 height 7
type input "[PERSON_NAME]"
click at [291, 27] on span "[PERSON_NAME]" at bounding box center [319, 27] width 90 height 5
click at [324, 93] on div at bounding box center [277, 94] width 264 height 6
click at [208, 168] on span "Ajouter des fichiers" at bounding box center [226, 206] width 43 height 7
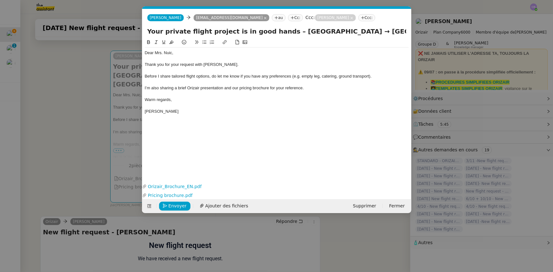
click at [368, 77] on div "Before I share tailored flight options, do let me know if you have any preferen…" at bounding box center [277, 77] width 264 height 6
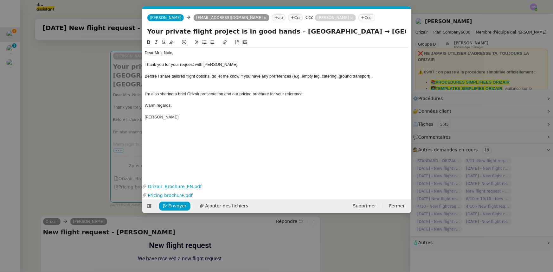
scroll to position [0, 0]
click at [165, 81] on div "Could you kindly clarify the dates of your travel? It appears that both are ind…" at bounding box center [277, 83] width 264 height 6
click at [145, 82] on div "Could you kindly clarify the dates of your travel? It appears that both are ind…" at bounding box center [277, 83] width 264 height 6
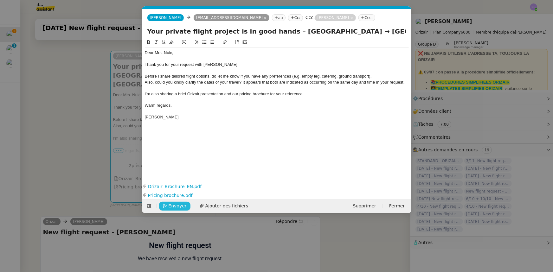
click at [181, 168] on span "Envoyer" at bounding box center [178, 206] width 18 height 7
click at [181, 168] on span "Confirmer l'envoi" at bounding box center [188, 206] width 38 height 7
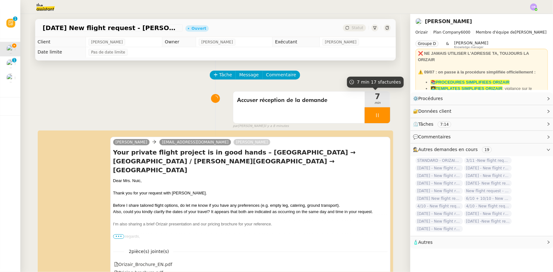
click at [365, 113] on div at bounding box center [377, 115] width 25 height 16
click at [368, 117] on icon at bounding box center [383, 115] width 5 height 5
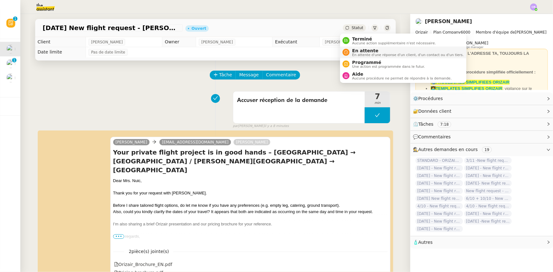
click at [359, 51] on span "En attente" at bounding box center [408, 50] width 112 height 5
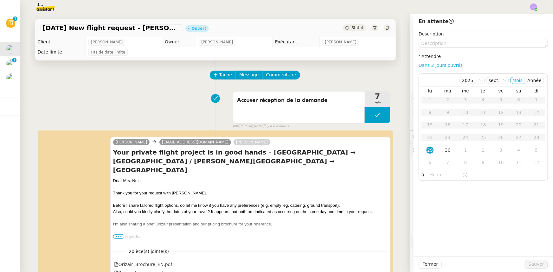
click at [368, 66] on link "Dans 2 jours ouvrés" at bounding box center [441, 65] width 44 height 5
type input "07:00"
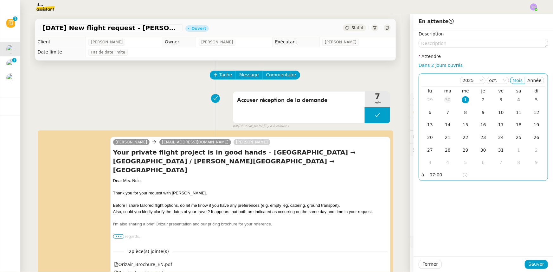
click at [368, 100] on div "30" at bounding box center [447, 99] width 7 height 7
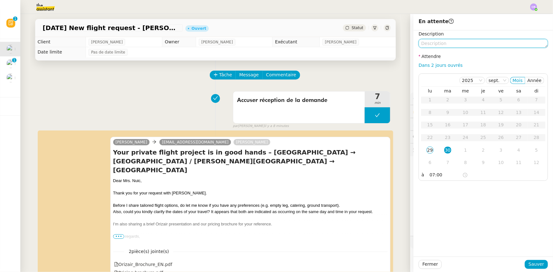
click at [368, 45] on textarea at bounding box center [483, 43] width 129 height 9
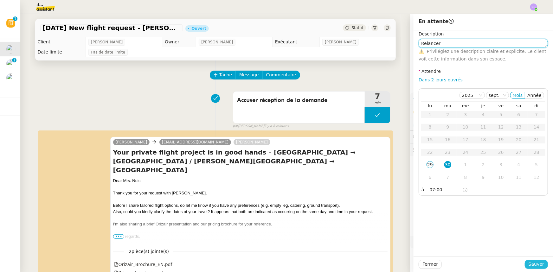
type textarea "Relancer"
click at [368, 168] on span "Sauver" at bounding box center [537, 264] width 16 height 7
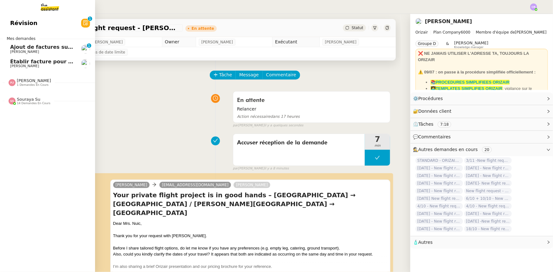
click at [58, 49] on span "Ajout de factures sur la plateforme Jefacture" at bounding box center [74, 47] width 128 height 6
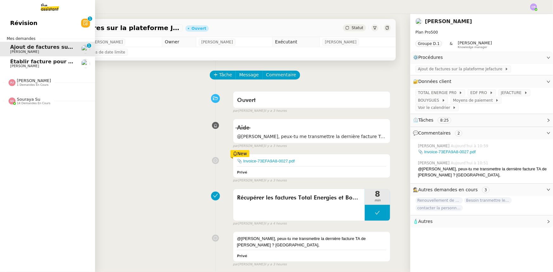
click at [51, 63] on span "Établir facture pour [PERSON_NAME]" at bounding box center [62, 62] width 105 height 6
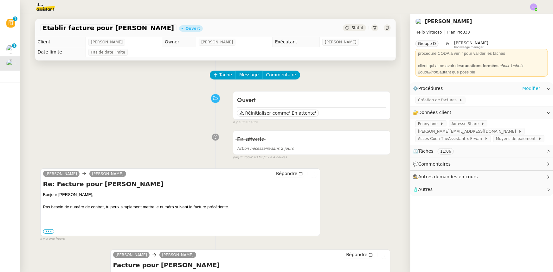
click at [368, 90] on link "Modifier" at bounding box center [531, 88] width 18 height 7
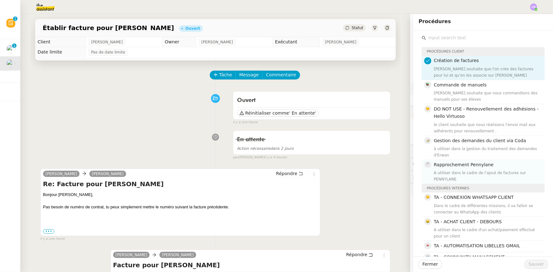
click at [368, 168] on div "A utiliser dans le cadre de l'ajout de factures sur PENNYLANE" at bounding box center [487, 176] width 107 height 13
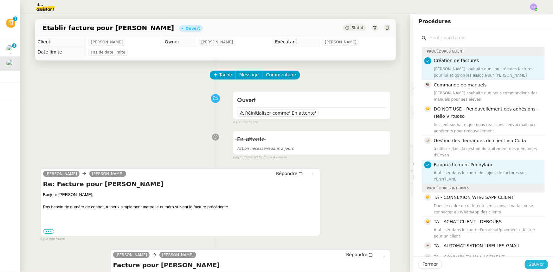
click at [368, 168] on span "Sauver" at bounding box center [537, 264] width 16 height 7
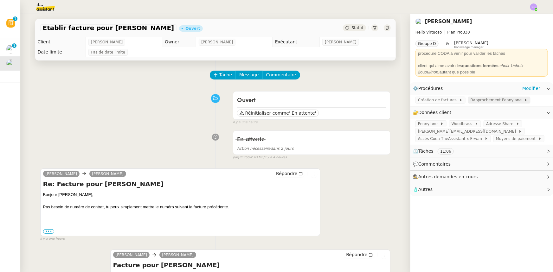
click at [368, 101] on span "Rapprochement Pennylane" at bounding box center [498, 100] width 54 height 6
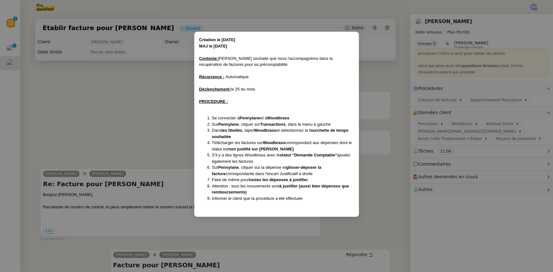
click at [168, 101] on nz-modal-container "Création le [DATE] MAJ le [DATE] Contexte : [PERSON_NAME] souhaite que nous l'a…" at bounding box center [276, 136] width 553 height 272
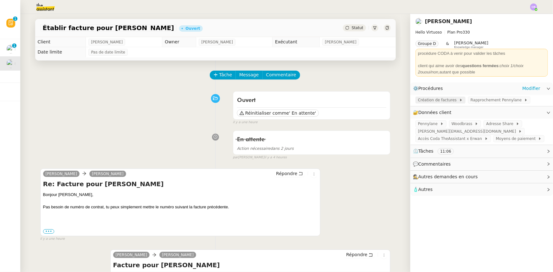
click at [368, 101] on span "Création de factures" at bounding box center [438, 100] width 41 height 6
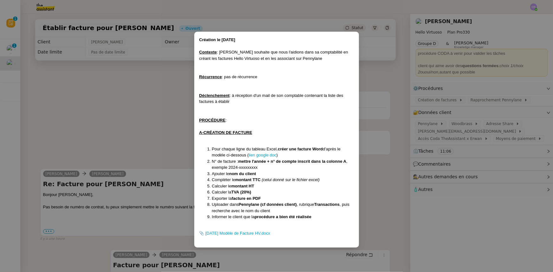
click at [173, 126] on nz-modal-container "Création le [DATE] Contexte : [PERSON_NAME] souhaite que nous l'aidions dans sa…" at bounding box center [276, 136] width 553 height 272
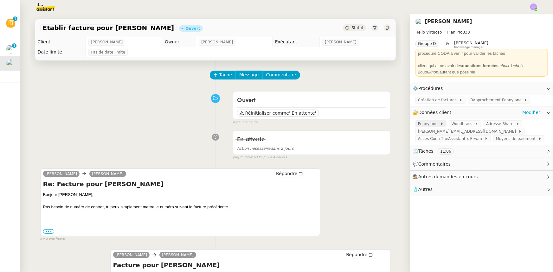
click at [368, 126] on span "Pennylane" at bounding box center [429, 124] width 22 height 6
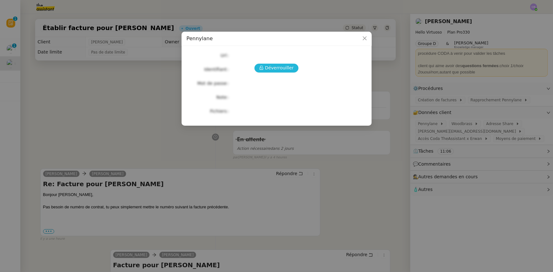
click at [286, 69] on span "Déverrouiller" at bounding box center [279, 67] width 29 height 7
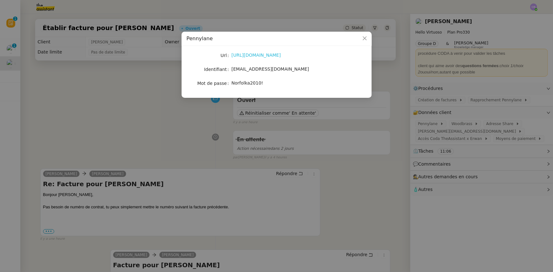
click at [252, 57] on link "[URL][DOMAIN_NAME]" at bounding box center [256, 55] width 49 height 5
drag, startPoint x: 259, startPoint y: 84, endPoint x: 232, endPoint y: 83, distance: 26.6
click at [232, 83] on span "Norfolka2010!" at bounding box center [248, 83] width 32 height 5
copy span "Norfolka2010!"
click at [364, 36] on icon "Close" at bounding box center [364, 38] width 5 height 5
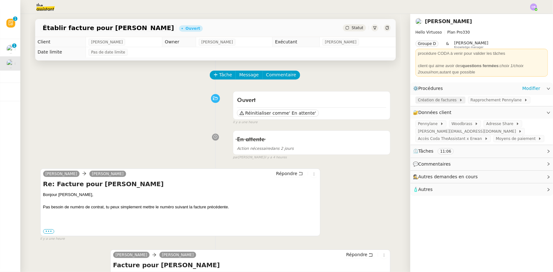
click at [368, 101] on span "Création de factures" at bounding box center [438, 100] width 41 height 6
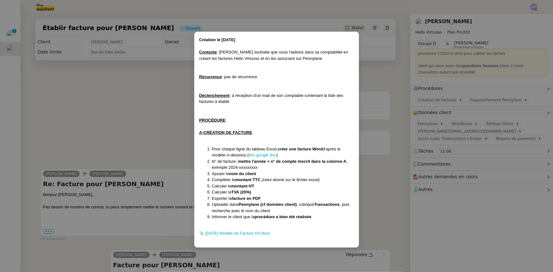
click at [155, 104] on nz-modal-container "Création le [DATE] Contexte : [PERSON_NAME] souhaite que nous l'aidions dans sa…" at bounding box center [276, 136] width 553 height 272
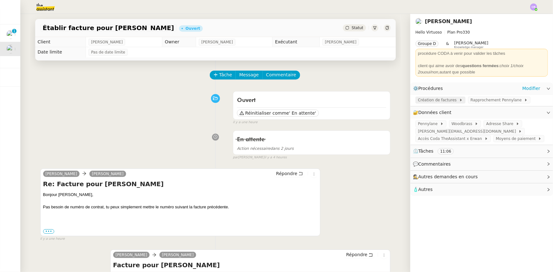
click at [368, 101] on span "Création de factures" at bounding box center [438, 100] width 41 height 6
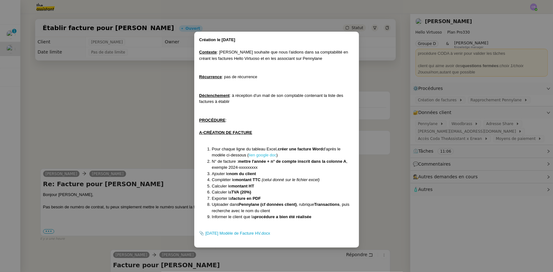
click at [262, 155] on link "lien google doc" at bounding box center [263, 155] width 28 height 5
click at [129, 96] on nz-modal-container "Création le [DATE] Contexte : [PERSON_NAME] souhaite que nous l'aidions dans sa…" at bounding box center [276, 136] width 553 height 272
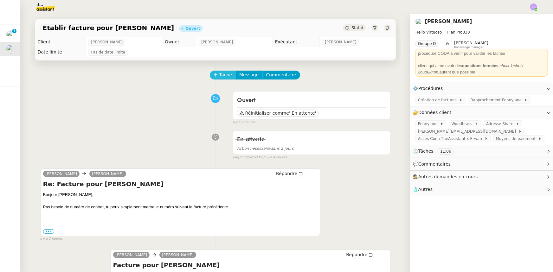
click at [219, 77] on span "Tâche" at bounding box center [225, 74] width 13 height 7
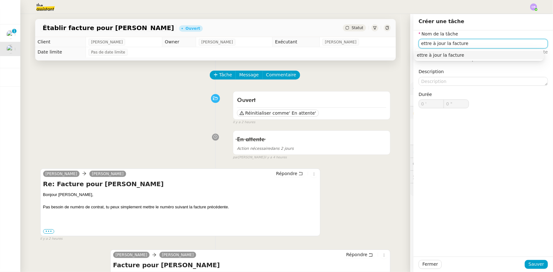
click at [368, 46] on input "ettre à jour la facture" at bounding box center [483, 43] width 129 height 9
type input "Mettre à jour la facture"
click at [368, 168] on span "Sauver" at bounding box center [537, 264] width 16 height 7
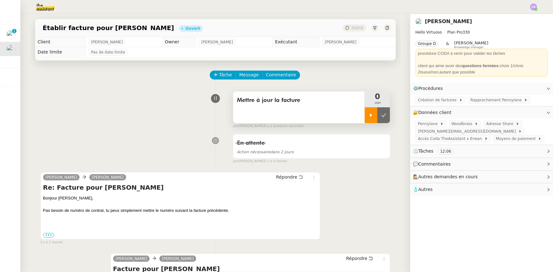
click at [365, 118] on div at bounding box center [371, 115] width 13 height 16
click at [368, 99] on span "Création de factures" at bounding box center [438, 100] width 41 height 6
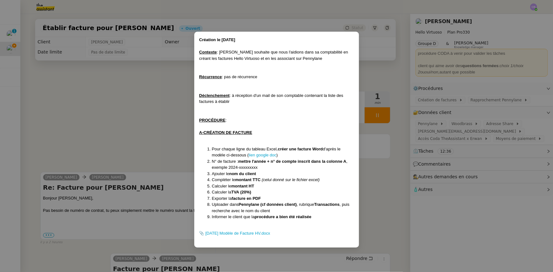
click at [137, 131] on nz-modal-container "Création le [DATE] Contexte : [PERSON_NAME] souhaite que nous l'aidions dans sa…" at bounding box center [276, 136] width 553 height 272
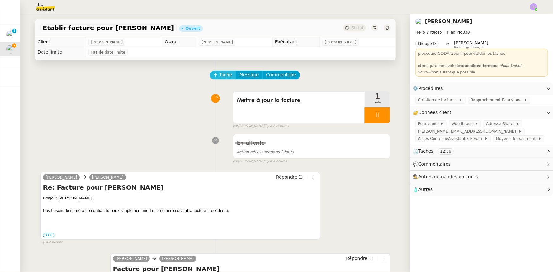
click at [219, 78] on span "Tâche" at bounding box center [225, 74] width 13 height 7
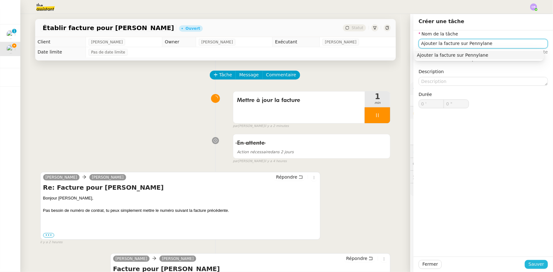
type input "Ajouter la facture sur Pennylane"
click at [368, 168] on span "Sauver" at bounding box center [537, 264] width 16 height 7
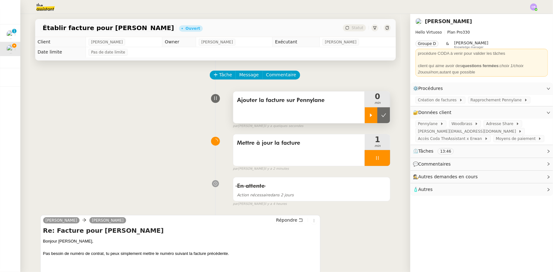
click at [365, 115] on div at bounding box center [371, 115] width 13 height 16
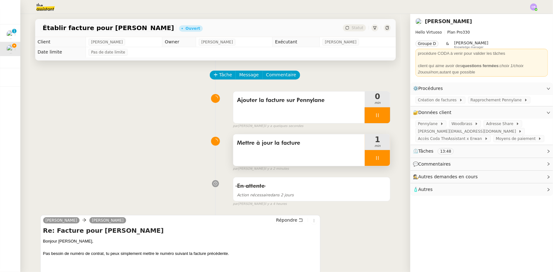
click at [365, 158] on div at bounding box center [377, 158] width 25 height 16
click at [368, 161] on icon at bounding box center [383, 158] width 5 height 5
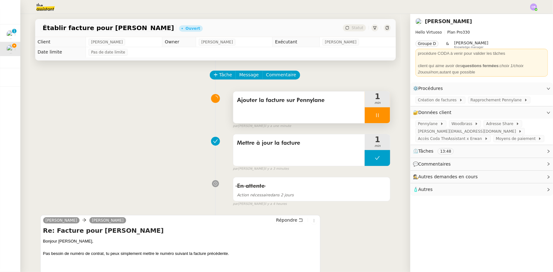
click at [291, 109] on div "Ajouter la facture sur Pennylane" at bounding box center [299, 108] width 132 height 32
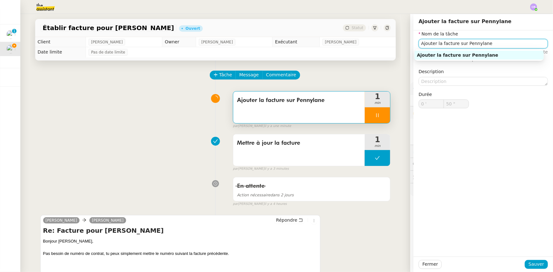
drag, startPoint x: 483, startPoint y: 42, endPoint x: 407, endPoint y: 41, distance: 76.7
click at [368, 41] on app-ticket "Établir facture pour [PERSON_NAME] Ouvert Statut Client [PERSON_NAME] Owner [PE…" at bounding box center [286, 143] width 533 height 258
type input "51 ""
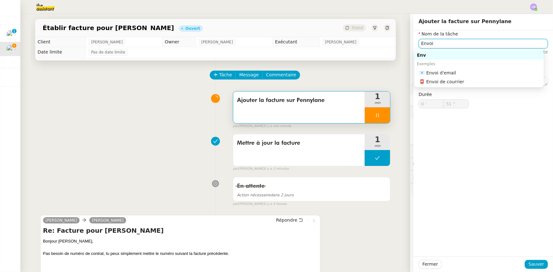
type input "Envoi"
type input "52 ""
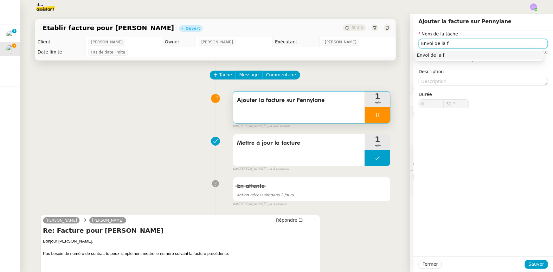
type input "Envoi de la fa"
type input "53 ""
type input "Envoi de la facture"
type input "55 ""
type input "Envoi de la facture"
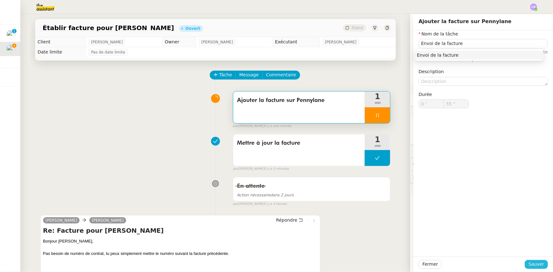
click at [368, 168] on span "Sauver" at bounding box center [537, 264] width 16 height 7
type input "56 ""
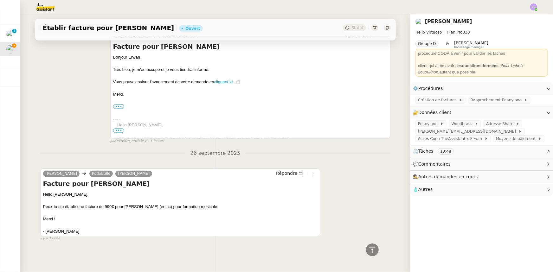
scroll to position [502, 0]
click at [285, 168] on span "Répondre" at bounding box center [286, 174] width 21 height 6
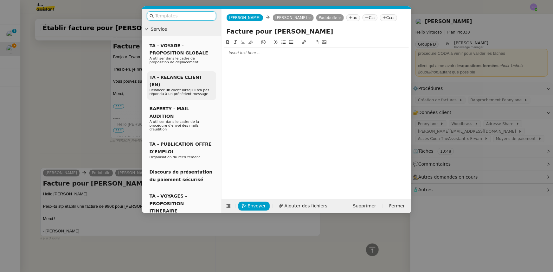
scroll to position [552, 0]
click at [240, 55] on div at bounding box center [316, 53] width 185 height 6
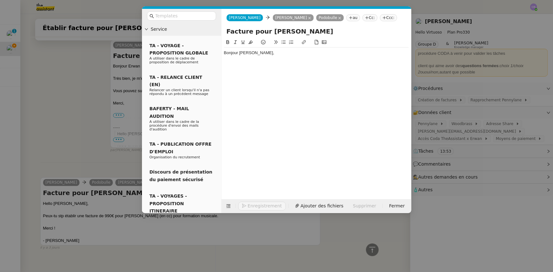
scroll to position [570, 0]
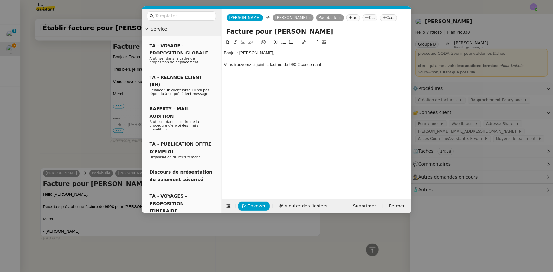
drag, startPoint x: 57, startPoint y: 151, endPoint x: 60, endPoint y: 153, distance: 3.8
click at [57, 151] on nz-modal-container "Service TA - VOYAGE - PROPOSITION GLOBALE A utiliser dans le cadre de propositi…" at bounding box center [276, 136] width 553 height 272
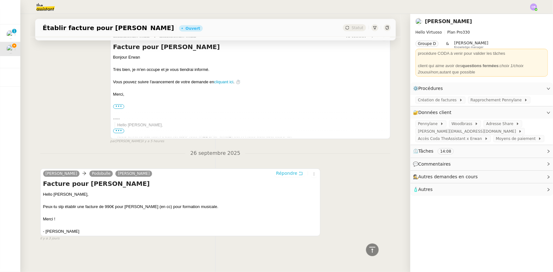
scroll to position [569, 0]
click at [368, 168] on icon at bounding box center [373, 250] width 8 height 8
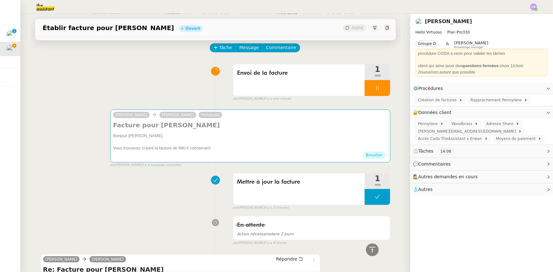
scroll to position [0, 0]
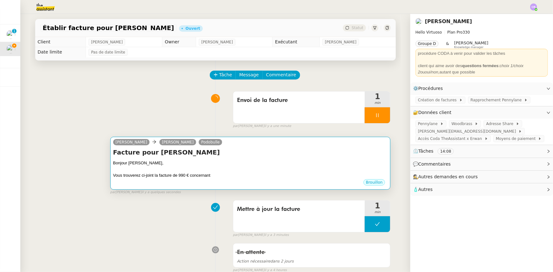
click at [234, 168] on div at bounding box center [250, 169] width 275 height 6
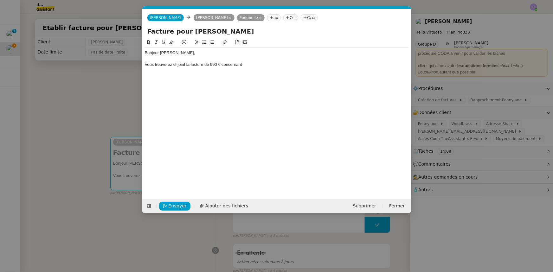
scroll to position [0, 13]
click at [250, 61] on div at bounding box center [277, 59] width 264 height 6
click at [255, 68] on div "Bonjour [PERSON_NAME], Vous trouverez ci-joint la facture de 990 € concernant" at bounding box center [277, 59] width 264 height 23
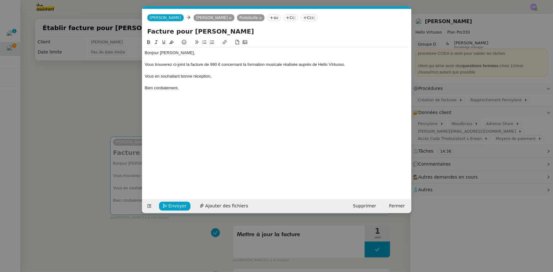
click at [317, 67] on div "Vous trouverez ci-joint la facture de 990 € concernant la formation musicale ré…" at bounding box center [277, 65] width 264 height 6
click at [0, 0] on lt-em "d'Hello" at bounding box center [0, 0] width 0 height 0
click at [245, 76] on div "Vous en souhaitant bonne réception," at bounding box center [277, 77] width 264 height 6
click at [236, 168] on span "Ajouter des fichiers" at bounding box center [226, 206] width 43 height 7
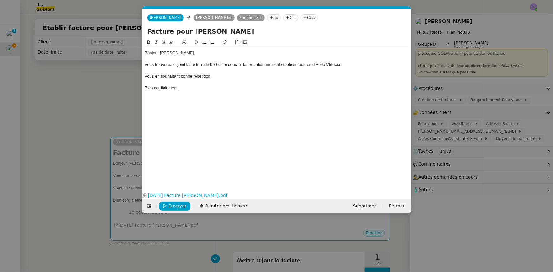
click at [218, 64] on div "Vous trouverez ci-joint la facture de 990 € concernant la formation musicale ré…" at bounding box center [277, 65] width 264 height 6
click at [235, 65] on div "Vous trouverez ci-joint la facture de 990€ concernant la formation musicale réa…" at bounding box center [277, 65] width 264 height 6
click at [235, 88] on div "Bien cordialement," at bounding box center [277, 88] width 264 height 6
drag, startPoint x: 325, startPoint y: 63, endPoint x: 326, endPoint y: 68, distance: 4.8
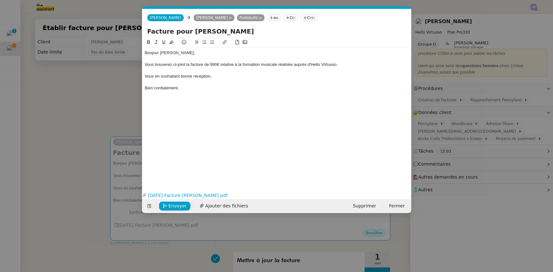
click at [325, 63] on div "Vous trouverez ci-joint la facture de 990€ relative à la formation musicale réa…" at bounding box center [277, 65] width 264 height 6
click at [215, 65] on div "Vous trouverez ci-joint la facture de 990€ relative à la formation musicale réa…" at bounding box center [277, 65] width 264 height 6
click at [0, 0] on lt-span "990   €" at bounding box center [0, 0] width 0 height 0
click at [239, 86] on div "Bien cordialement," at bounding box center [277, 88] width 264 height 6
click at [114, 80] on nz-modal-container "Service TA - VOYAGE - PROPOSITION GLOBALE A utiliser dans le cadre de propositi…" at bounding box center [276, 136] width 553 height 272
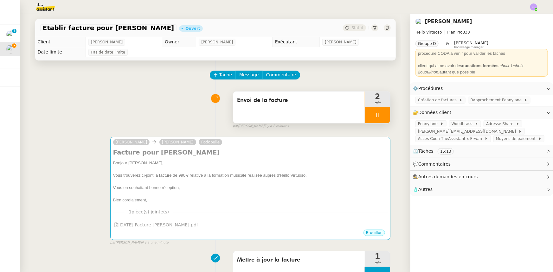
click at [367, 114] on div at bounding box center [377, 115] width 25 height 16
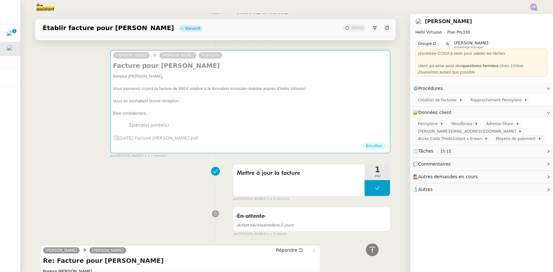
scroll to position [0, 0]
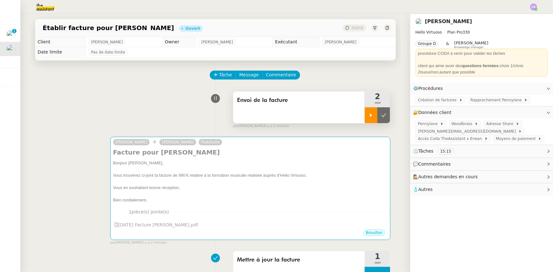
click at [368, 115] on icon at bounding box center [371, 115] width 5 height 5
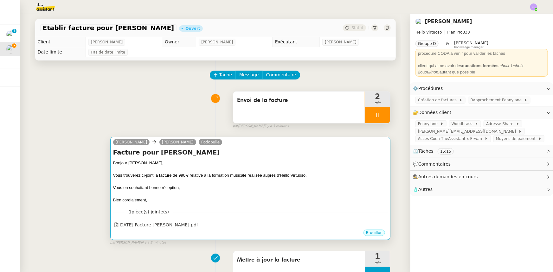
click at [323, 168] on div "Vous en souhaitant bonne réception," at bounding box center [250, 188] width 275 height 6
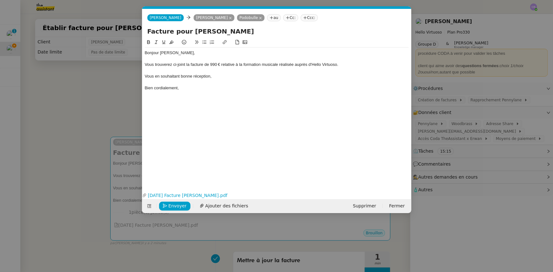
scroll to position [0, 13]
click at [210, 168] on link "[DATE] Facture [PERSON_NAME].pdf" at bounding box center [276, 195] width 258 height 7
click at [116, 93] on nz-modal-container "Service TA - VOYAGE - PROPOSITION GLOBALE A utiliser dans le cadre de propositi…" at bounding box center [276, 136] width 553 height 272
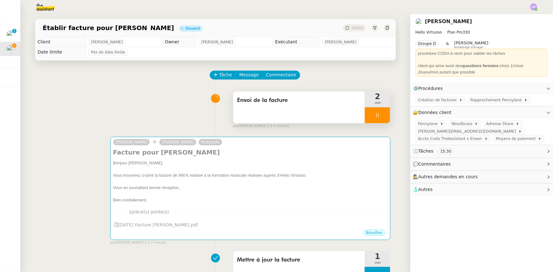
click at [368, 114] on icon at bounding box center [377, 115] width 5 height 5
drag, startPoint x: 364, startPoint y: 119, endPoint x: 358, endPoint y: 133, distance: 15.5
click at [365, 119] on div at bounding box center [371, 115] width 13 height 16
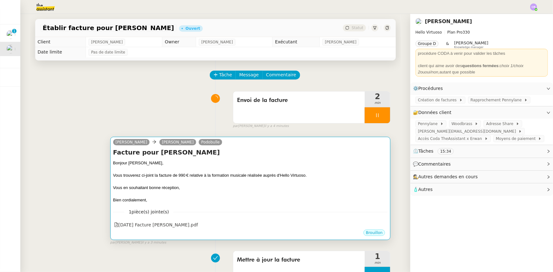
click at [333, 168] on div "Vous trouverez ci-joint la facture de 990 € relative à la formation musicale ré…" at bounding box center [250, 175] width 275 height 6
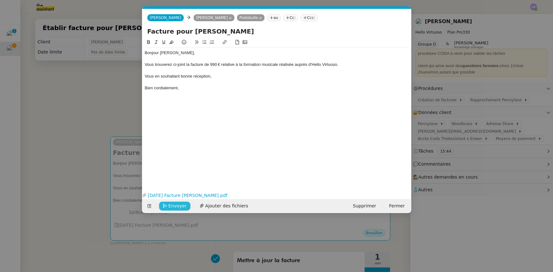
click at [171, 168] on span "Envoyer" at bounding box center [178, 206] width 18 height 7
click at [171, 168] on span "Confirmer l'envoi" at bounding box center [188, 206] width 38 height 7
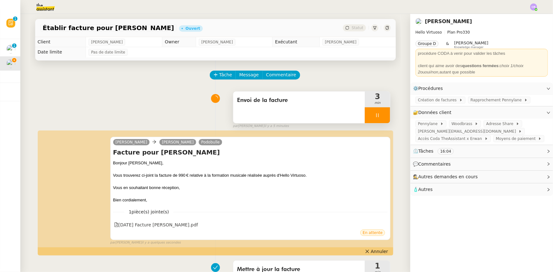
click at [365, 114] on div at bounding box center [377, 115] width 25 height 16
click at [368, 118] on button at bounding box center [383, 115] width 13 height 16
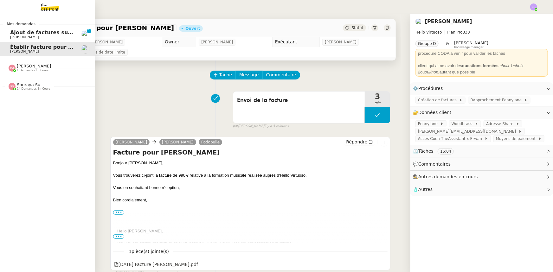
click at [21, 69] on span "1 demandes en cours" at bounding box center [33, 70] width 32 height 3
click at [25, 86] on span "Souraya Su" at bounding box center [28, 84] width 23 height 5
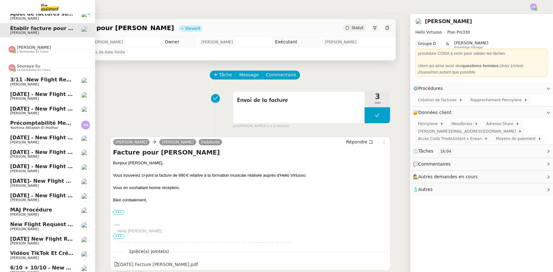
scroll to position [26, 0]
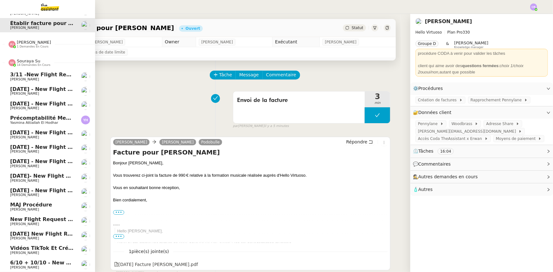
click at [42, 168] on span "[DATE]- New flight request - [PERSON_NAME]" at bounding box center [76, 176] width 132 height 6
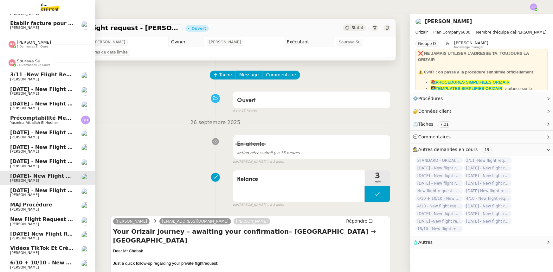
click at [58, 168] on span "6/10 + 10/10 - New flight request - [PERSON_NAME]" at bounding box center [85, 263] width 151 height 6
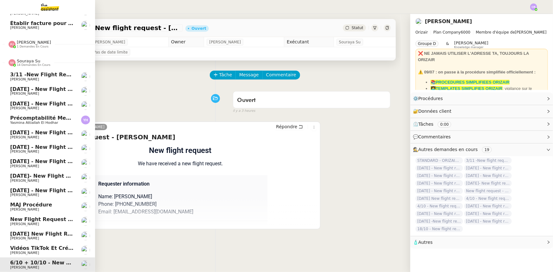
click at [51, 168] on span "[DATE] New flight request - [PERSON_NAME]" at bounding box center [75, 234] width 130 height 6
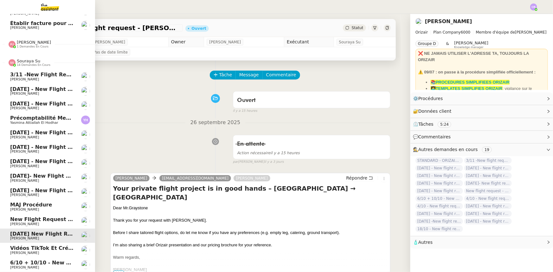
click at [45, 168] on span "New flight request - [PERSON_NAME]" at bounding box center [64, 219] width 109 height 6
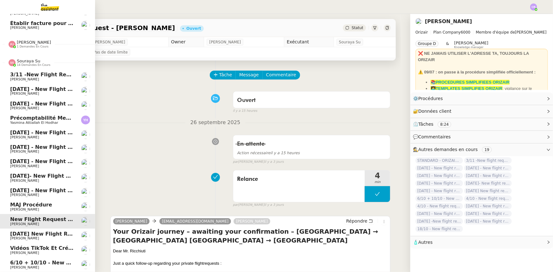
click at [48, 168] on span "[DATE] - New flight request - [PERSON_NAME]" at bounding box center [77, 191] width 134 height 6
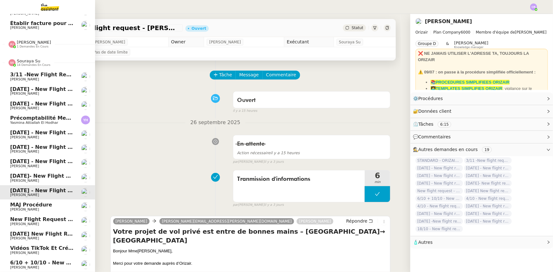
click at [46, 168] on span "[DATE]- New flight request - [PERSON_NAME]" at bounding box center [76, 176] width 132 height 6
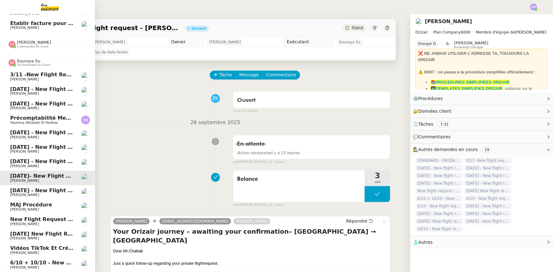
click at [45, 158] on span "[DATE] - New flight request - [PERSON_NAME]" at bounding box center [77, 161] width 134 height 6
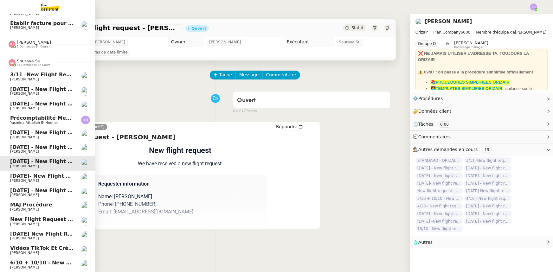
click at [48, 144] on span "[DATE] - New flight request - Sinon [PERSON_NAME]" at bounding box center [86, 147] width 152 height 6
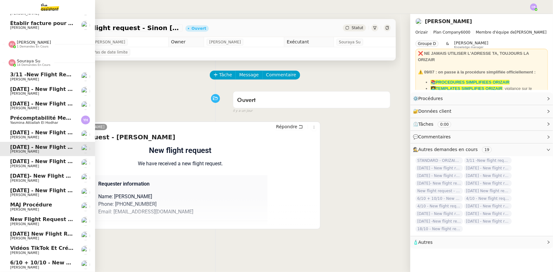
click at [49, 132] on span "[DATE] - New flight request - As Bo" at bounding box center [61, 133] width 103 height 6
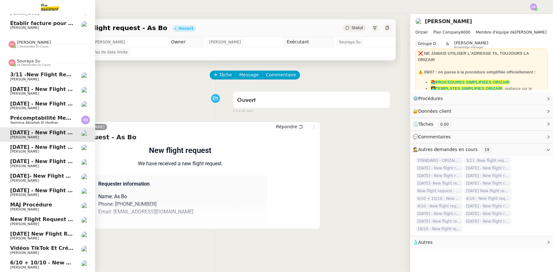
click at [51, 106] on span "[PERSON_NAME]" at bounding box center [42, 108] width 64 height 4
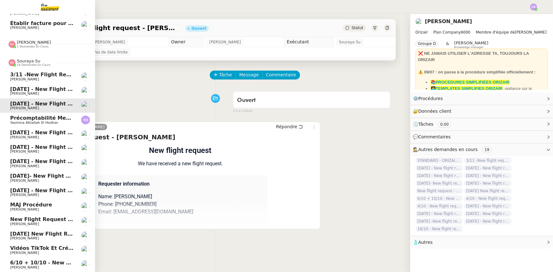
click at [51, 86] on span "[DATE] - New flight request - [PERSON_NAME]" at bounding box center [77, 89] width 134 height 6
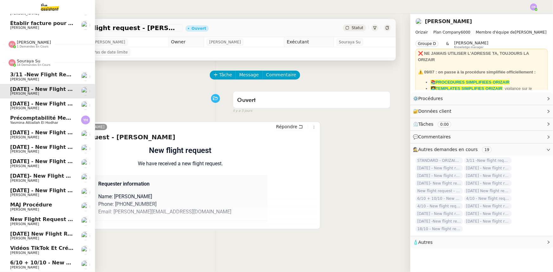
click at [49, 78] on span "[PERSON_NAME]" at bounding box center [42, 80] width 64 height 4
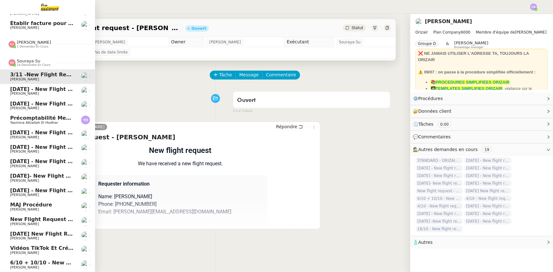
click at [32, 59] on span "Souraya Su" at bounding box center [28, 61] width 23 height 5
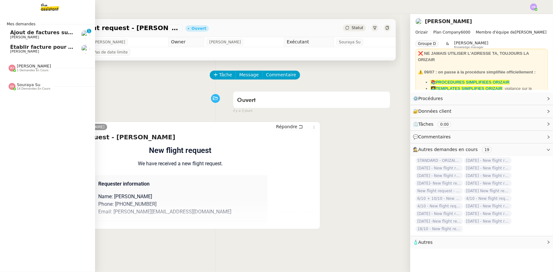
click at [31, 45] on span "Établir facture pour [PERSON_NAME]" at bounding box center [62, 47] width 105 height 6
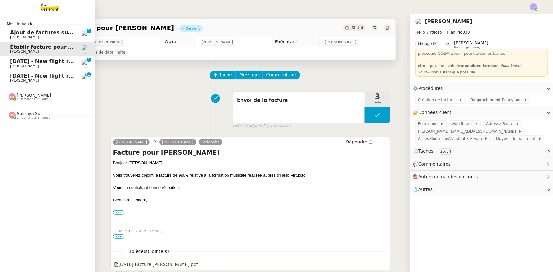
click at [29, 63] on span "[DATE] - New flight request - [PERSON_NAME]" at bounding box center [75, 61] width 131 height 6
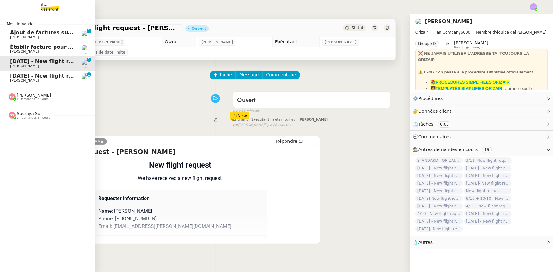
click at [40, 48] on span "Établir facture pour [PERSON_NAME]" at bounding box center [62, 47] width 105 height 6
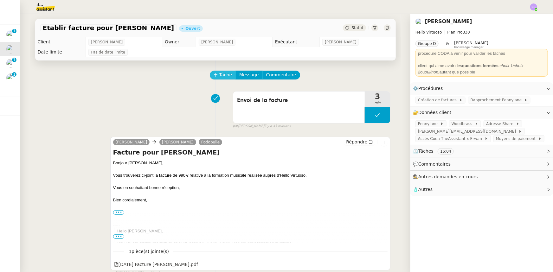
click at [219, 77] on span "Tâche" at bounding box center [225, 74] width 13 height 7
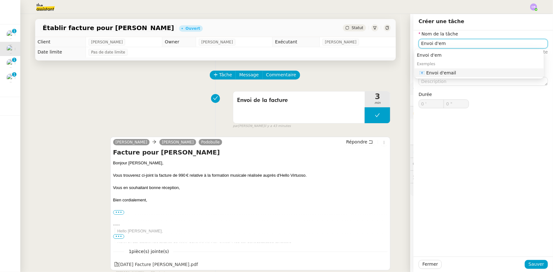
click at [368, 74] on div "📧 Envoi d'email" at bounding box center [481, 73] width 122 height 6
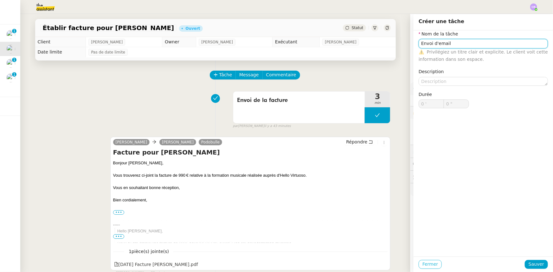
type input "Envoi d'email"
click at [368, 168] on span "Fermer" at bounding box center [431, 264] width 16 height 7
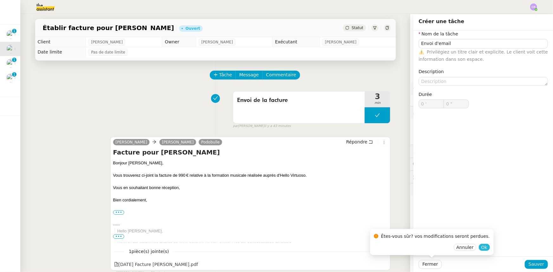
click at [368, 168] on span "Ok" at bounding box center [484, 247] width 6 height 6
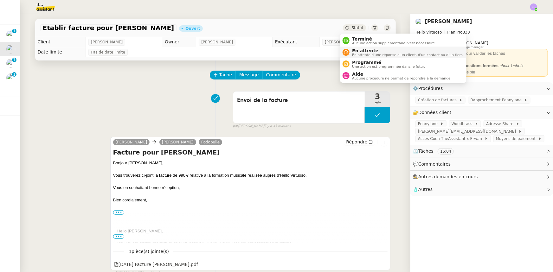
click at [356, 53] on span "En attente d'une réponse d'un client, d'un contact ou d'un tiers." at bounding box center [408, 54] width 112 height 3
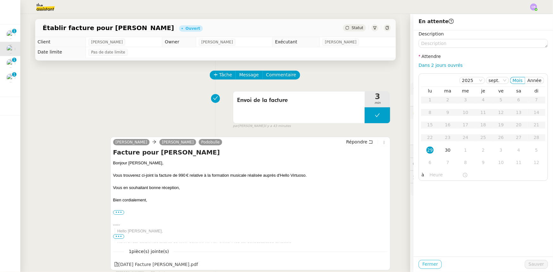
click at [368, 168] on span "Fermer" at bounding box center [431, 264] width 16 height 7
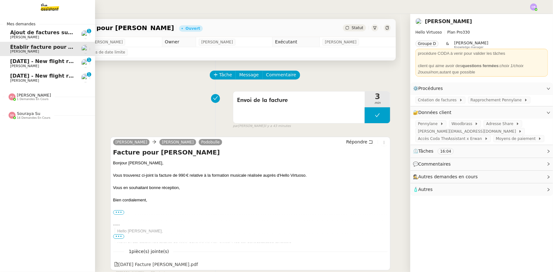
click at [24, 34] on span "Ajout de factures sur la plateforme Jefacture" at bounding box center [74, 32] width 128 height 6
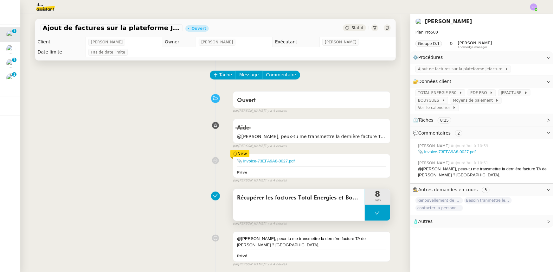
click at [332, 168] on div "Récupérer les factures Total Energies et Bouygues" at bounding box center [299, 205] width 132 height 32
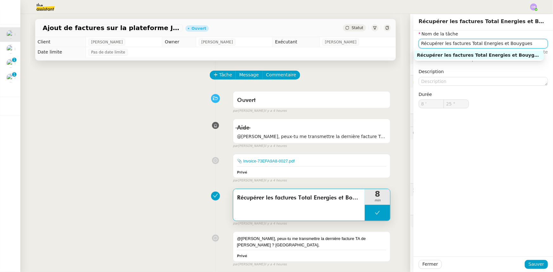
drag, startPoint x: 509, startPoint y: 43, endPoint x: 462, endPoint y: 42, distance: 47.2
click at [368, 42] on input "Récupérer les factures Total Energies et Bouygues" at bounding box center [483, 43] width 129 height 9
type input "Récupérer les factures"
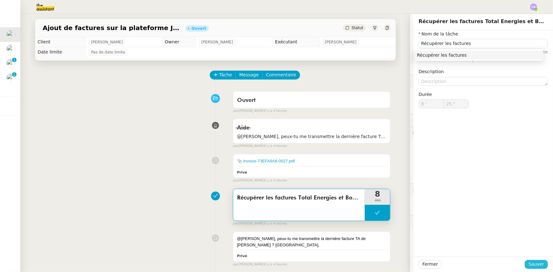
click at [368, 168] on span "Sauver" at bounding box center [537, 264] width 16 height 7
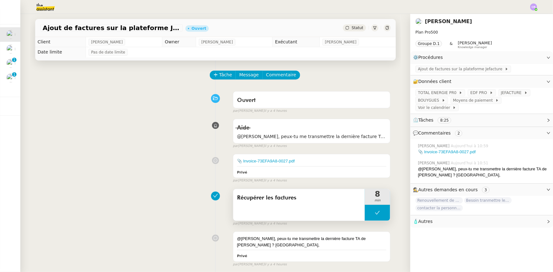
click at [365, 168] on button at bounding box center [377, 213] width 25 height 16
click at [368, 168] on icon at bounding box center [371, 212] width 5 height 5
click at [282, 162] on link "📎 Invoice-73EFA9A8-0027.pdf" at bounding box center [266, 161] width 58 height 5
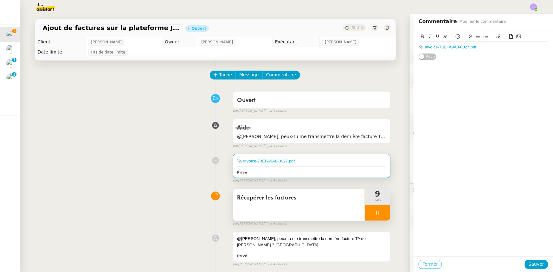
click at [368, 168] on button "Fermer" at bounding box center [430, 264] width 23 height 9
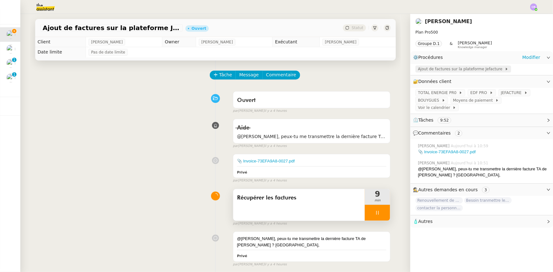
click at [368, 70] on span "Ajout de factures sur la plateforme Jefacture" at bounding box center [461, 69] width 87 height 6
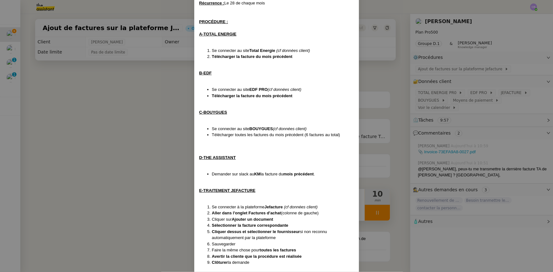
scroll to position [96, 0]
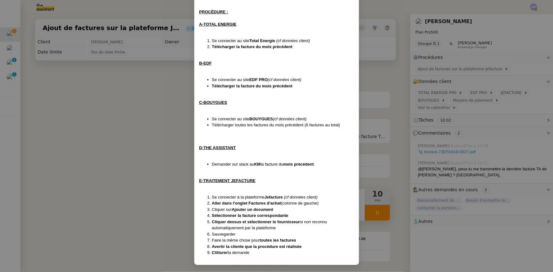
click at [161, 123] on nz-modal-container "Création le [DATE] MAJ le [DATE] Contexte : [PERSON_NAME] souhaite que nous ajo…" at bounding box center [276, 136] width 553 height 272
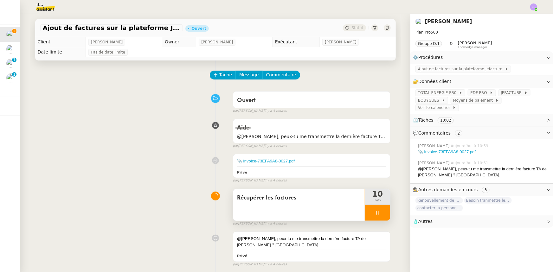
scroll to position [64, 0]
click at [280, 78] on span "Commentaire" at bounding box center [281, 74] width 30 height 7
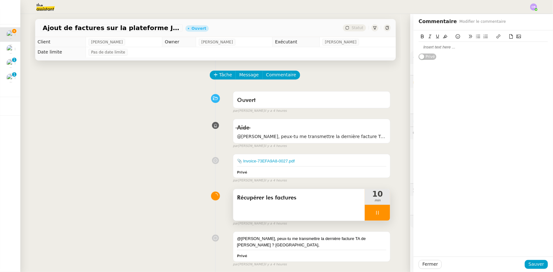
click at [368, 47] on div at bounding box center [483, 47] width 129 height 6
click at [368, 168] on span "Sauver" at bounding box center [537, 264] width 16 height 7
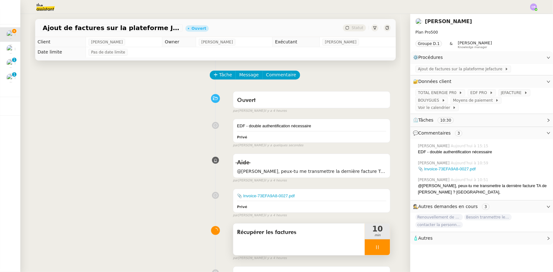
click at [365, 168] on div at bounding box center [377, 248] width 25 height 16
click at [368, 168] on icon at bounding box center [383, 247] width 5 height 5
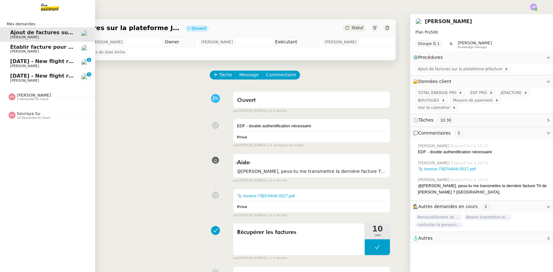
click at [15, 79] on span "[PERSON_NAME]" at bounding box center [24, 81] width 29 height 4
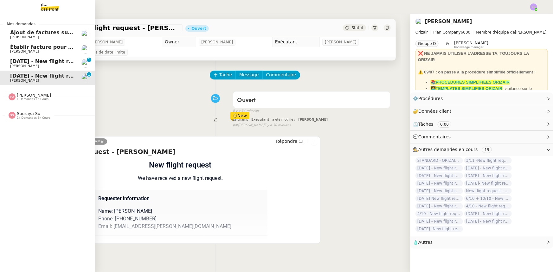
click at [23, 63] on span "[DATE] - New flight request - [PERSON_NAME]" at bounding box center [75, 61] width 131 height 6
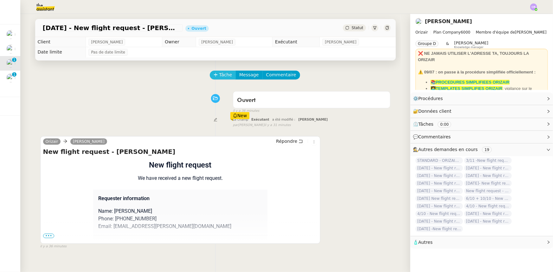
click at [223, 76] on span "Tâche" at bounding box center [225, 74] width 13 height 7
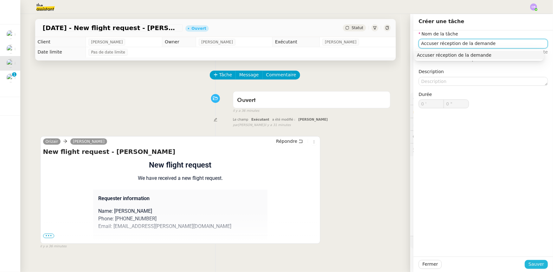
type input "Accuser réception de la demande"
click at [368, 168] on span "Sauver" at bounding box center [537, 264] width 16 height 7
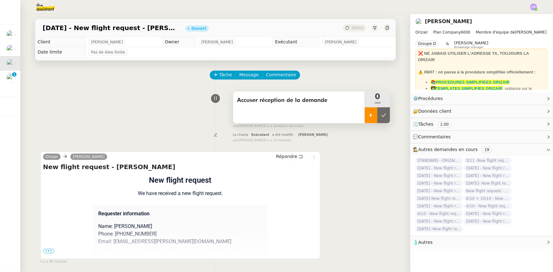
click at [365, 120] on div at bounding box center [371, 115] width 13 height 16
click at [44, 168] on span "•••" at bounding box center [48, 251] width 11 height 4
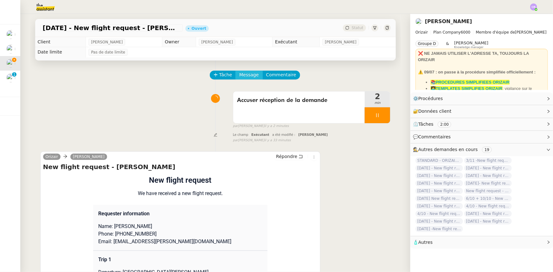
click at [241, 75] on span "Message" at bounding box center [248, 74] width 19 height 7
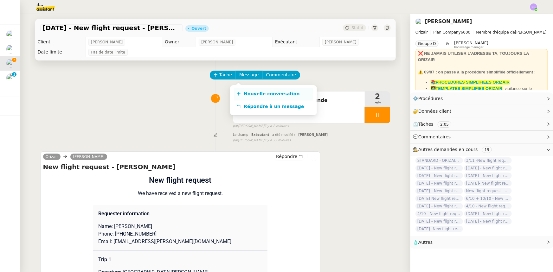
click at [262, 93] on span "Nouvelle conversation" at bounding box center [272, 93] width 56 height 5
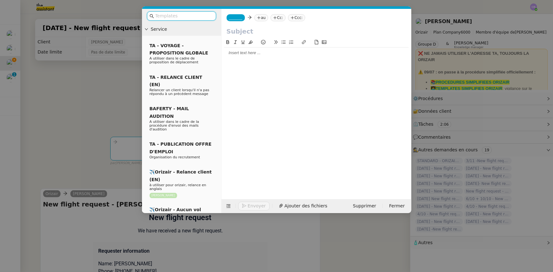
click at [192, 16] on input "text" at bounding box center [183, 15] width 57 height 7
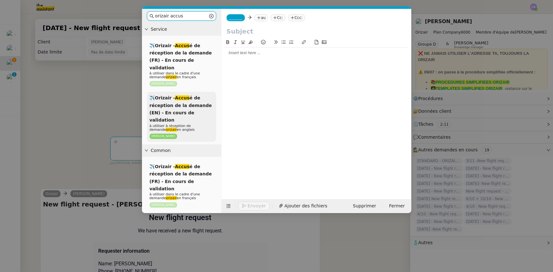
type input "orizair accus"
click at [193, 101] on div "✈️Orizair - Accus é de réception de la demande (EN) - En cours de validation à …" at bounding box center [181, 117] width 69 height 50
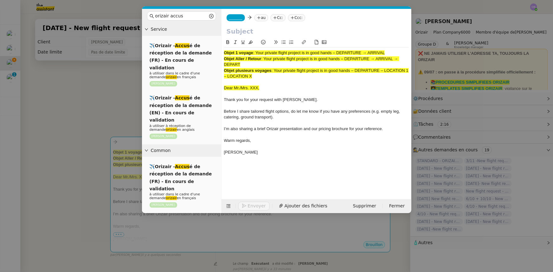
drag, startPoint x: 386, startPoint y: 54, endPoint x: 257, endPoint y: 52, distance: 129.3
click at [257, 52] on span ": Your private flight project is in good hands – DEPARTURE → ARRIVAL" at bounding box center [319, 52] width 132 height 5
copy span "Your private flight project is in good hands – DEPARTURE → ARRIVAL"
click at [250, 32] on input "text" at bounding box center [317, 32] width 180 height 10
paste input "Your private flight project is in good hands – DEPARTURE → ARRIVAL"
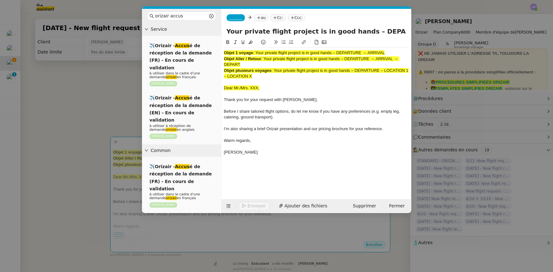
scroll to position [0, 25]
type input "Your private flight project is in good hands – DEPARTURE → ARRIVAL"
drag, startPoint x: 260, startPoint y: 76, endPoint x: 224, endPoint y: 54, distance: 41.7
click at [224, 54] on div "Objet 1 voyage : Your private flight project is in good hands – DEPARTURE → ARR…" at bounding box center [316, 106] width 185 height 116
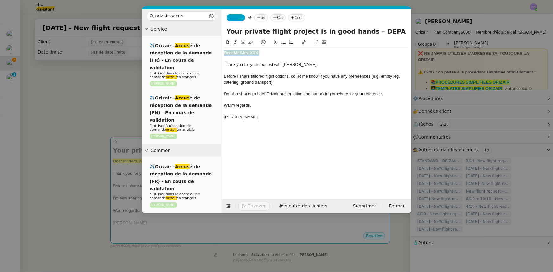
drag, startPoint x: 260, startPoint y: 54, endPoint x: 224, endPoint y: 51, distance: 36.2
click at [224, 51] on div "Dear Mr./Mrs. XXX," at bounding box center [316, 53] width 185 height 6
click at [251, 42] on icon at bounding box center [250, 42] width 4 height 4
click at [258, 53] on div "Dear Mr./Mrs. XXX," at bounding box center [316, 53] width 185 height 6
click at [116, 109] on nz-modal-container "orizair accus Service ✈️Orizair - Accus é de réception de la demande (FR) - En …" at bounding box center [276, 136] width 553 height 272
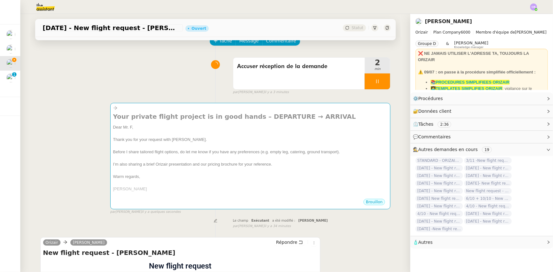
scroll to position [115, 0]
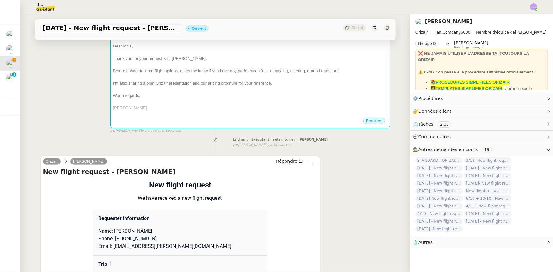
drag, startPoint x: 145, startPoint y: 233, endPoint x: 124, endPoint y: 232, distance: 21.9
click at [124, 168] on p "Name: [PERSON_NAME]" at bounding box center [180, 232] width 164 height 8
copy p "ankhauser"
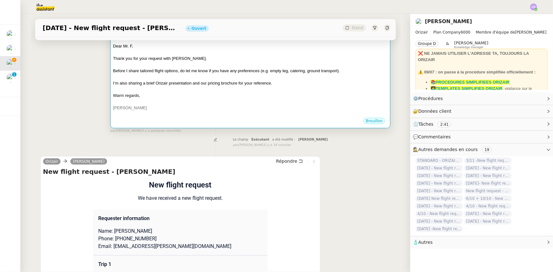
click at [154, 99] on div at bounding box center [250, 102] width 275 height 6
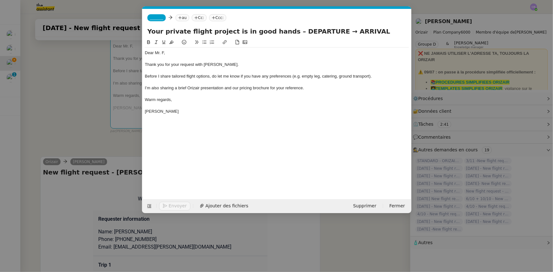
scroll to position [0, 37]
click at [164, 52] on div "Dear Mr. F," at bounding box center [277, 53] width 264 height 6
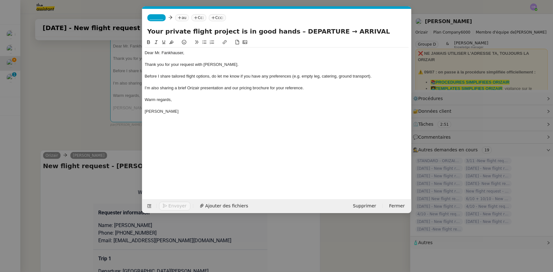
drag, startPoint x: 317, startPoint y: 29, endPoint x: 283, endPoint y: 32, distance: 33.7
click at [283, 32] on input "Your private flight project is in good hands – DEPARTURE → ARRIVAL" at bounding box center [276, 32] width 259 height 10
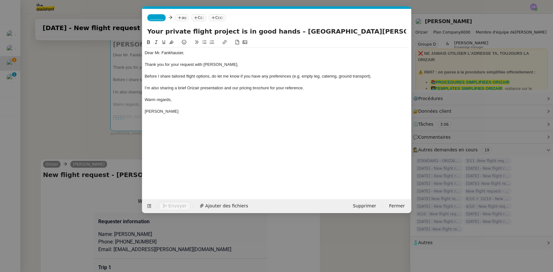
drag, startPoint x: 399, startPoint y: 31, endPoint x: 374, endPoint y: 32, distance: 24.7
click at [368, 32] on input "Your private flight project is in good hands – [GEOGRAPHIC_DATA][PERSON_NAME] →…" at bounding box center [276, 32] width 259 height 10
type input "Your private flight project is in good hands – [GEOGRAPHIC_DATA][PERSON_NAME] →…"
click at [153, 16] on span "_______" at bounding box center [156, 18] width 13 height 4
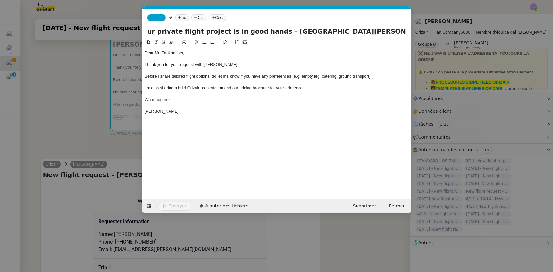
scroll to position [0, 0]
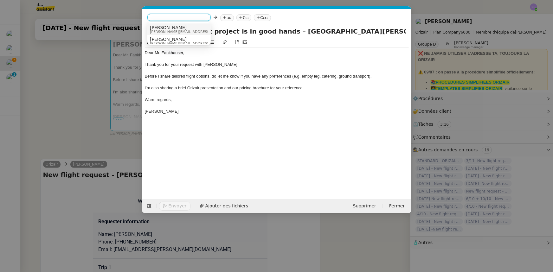
click at [165, 31] on span "[PERSON_NAME][EMAIL_ADDRESS][DOMAIN_NAME]" at bounding box center [195, 31] width 90 height 3
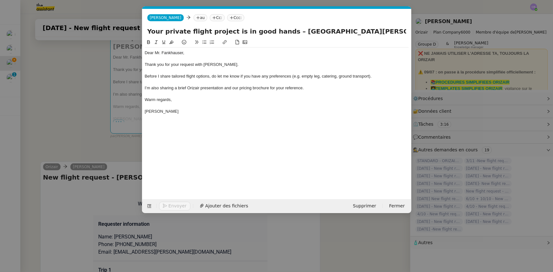
click at [101, 140] on nz-modal-container "orizair accus Service ✈️Orizair - Accus é de réception de la demande (FR) - En …" at bounding box center [276, 136] width 553 height 272
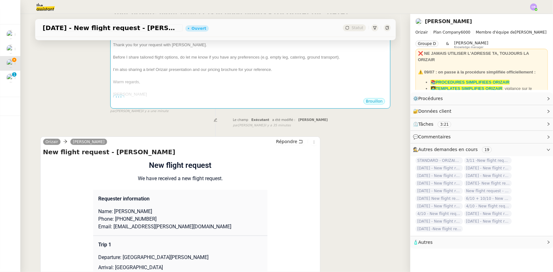
scroll to position [173, 0]
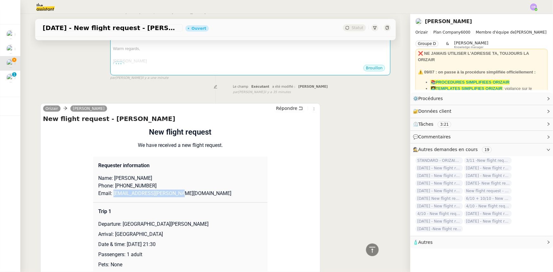
drag, startPoint x: 170, startPoint y: 186, endPoint x: 111, endPoint y: 187, distance: 59.3
click at [111, 168] on p "Email: [EMAIL_ADDRESS][PERSON_NAME][DOMAIN_NAME]" at bounding box center [180, 194] width 164 height 8
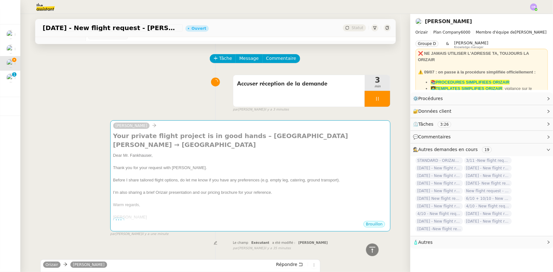
scroll to position [0, 0]
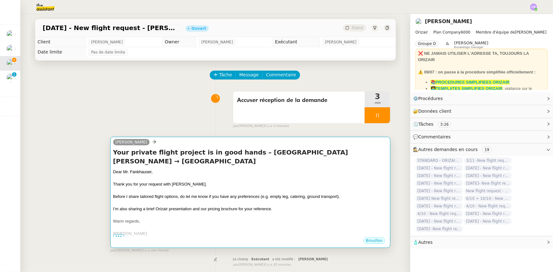
click at [220, 168] on div "Before I share tailored flight options, do let me know if you have any preferen…" at bounding box center [250, 197] width 275 height 6
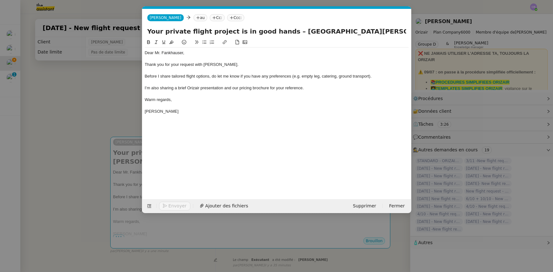
scroll to position [0, 37]
click at [194, 17] on nz-tag "au" at bounding box center [201, 17] width 14 height 7
paste input "[EMAIL_ADDRESS][PERSON_NAME][DOMAIN_NAME]"
type input "[EMAIL_ADDRESS][PERSON_NAME][DOMAIN_NAME]"
click at [192, 27] on span "[EMAIL_ADDRESS][PERSON_NAME][DOMAIN_NAME]" at bounding box center [241, 27] width 114 height 5
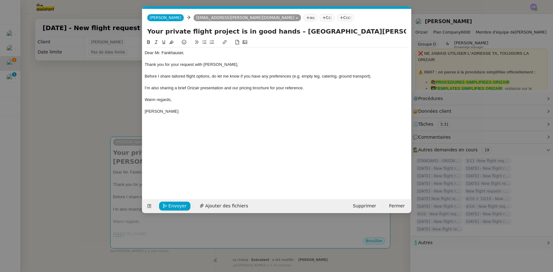
click at [337, 17] on nz-tag "Ccc:" at bounding box center [345, 17] width 17 height 7
type input "[PERSON_NAME]"
click at [284, 30] on span "[PERSON_NAME][EMAIL_ADDRESS][DOMAIN_NAME]" at bounding box center [321, 31] width 90 height 3
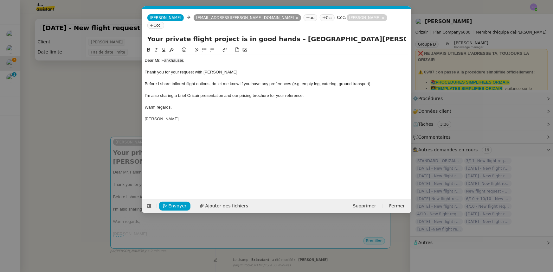
click at [319, 99] on div at bounding box center [277, 102] width 264 height 6
click at [215, 168] on span "Ajouter des fichiers" at bounding box center [226, 206] width 43 height 7
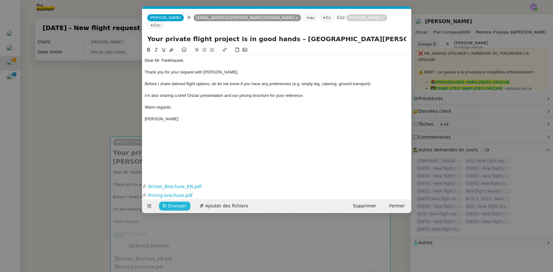
click at [185, 168] on button "Envoyer" at bounding box center [174, 206] width 31 height 9
click at [185, 168] on span "Confirmer l'envoi" at bounding box center [188, 206] width 38 height 7
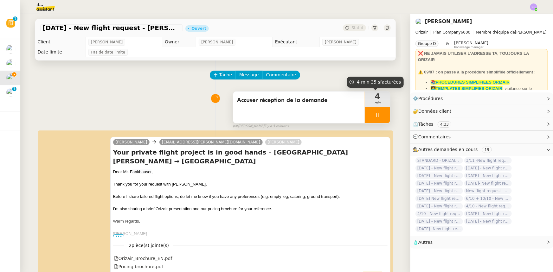
click at [365, 114] on div at bounding box center [377, 115] width 25 height 16
click at [368, 118] on icon at bounding box center [383, 115] width 5 height 5
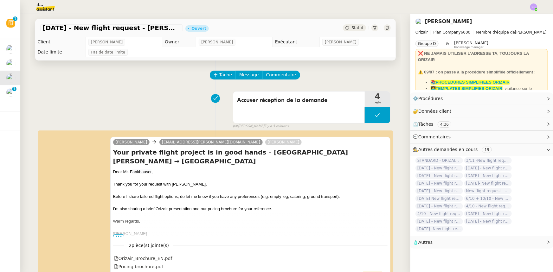
click at [171, 109] on div "Accuser réception de la demande 4 min false par [PERSON_NAME] il y a 5 minutes" at bounding box center [215, 108] width 351 height 41
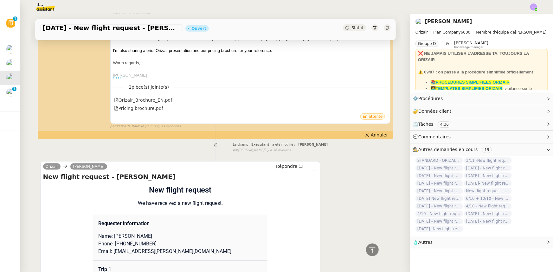
scroll to position [0, 0]
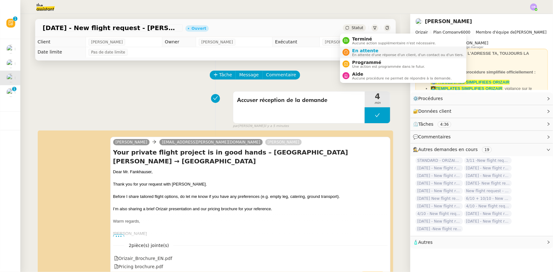
click at [360, 52] on span "En attente" at bounding box center [408, 50] width 112 height 5
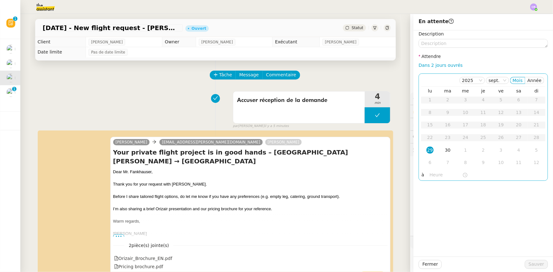
drag, startPoint x: 436, startPoint y: 65, endPoint x: 440, endPoint y: 84, distance: 19.6
click at [368, 65] on link "Dans 2 jours ouvrés" at bounding box center [441, 65] width 44 height 5
type input "07:00"
click at [368, 101] on div "30" at bounding box center [447, 99] width 7 height 7
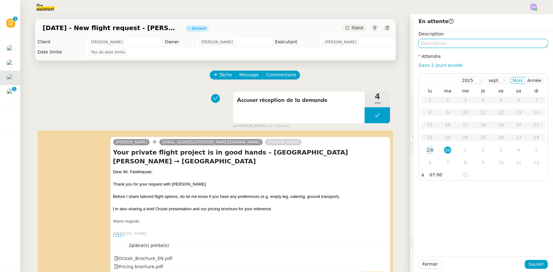
click at [368, 44] on textarea at bounding box center [483, 43] width 129 height 9
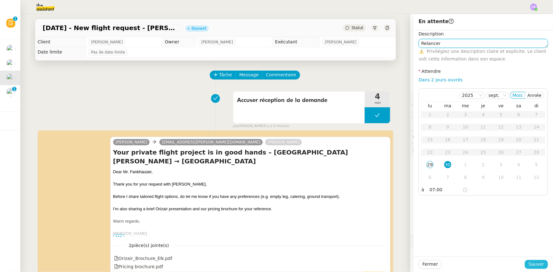
type textarea "Relancer"
click at [368, 168] on span "Sauver" at bounding box center [537, 264] width 16 height 7
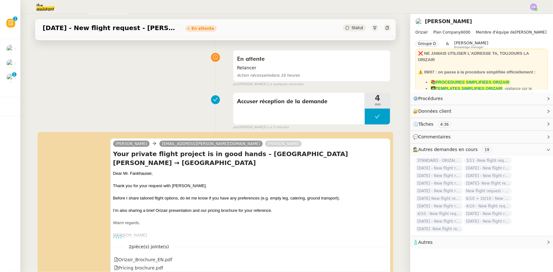
scroll to position [57, 0]
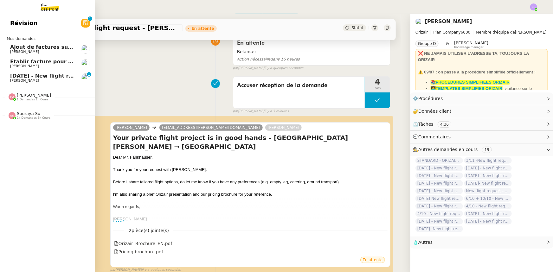
click at [40, 78] on span "[DATE] - New flight request - [PERSON_NAME]" at bounding box center [75, 76] width 131 height 6
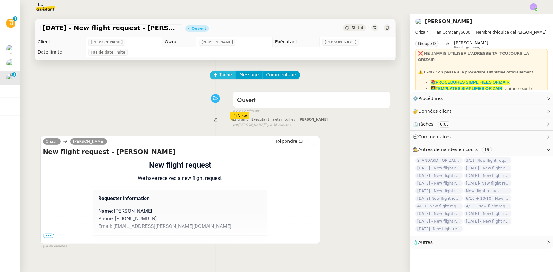
click at [214, 76] on icon at bounding box center [216, 75] width 4 height 4
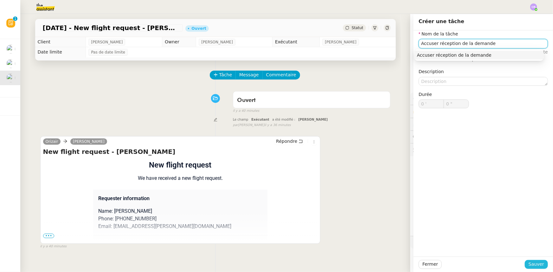
type input "Accuser réception de la demande"
click at [368, 168] on span "Sauver" at bounding box center [537, 264] width 16 height 7
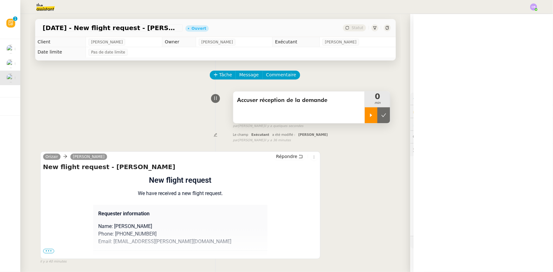
click at [365, 119] on div at bounding box center [371, 115] width 13 height 16
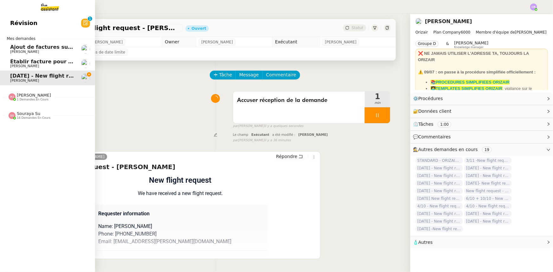
click at [31, 23] on link "Révision 0 1 2 3 4 5 6 7 8 9" at bounding box center [47, 23] width 95 height 15
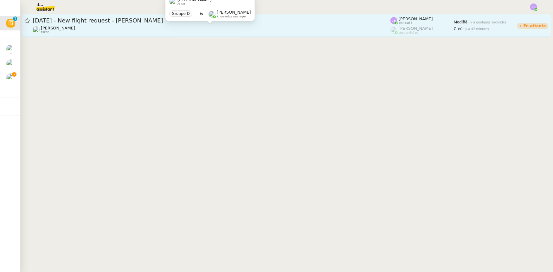
click at [335, 30] on div "[PERSON_NAME] client" at bounding box center [212, 30] width 358 height 8
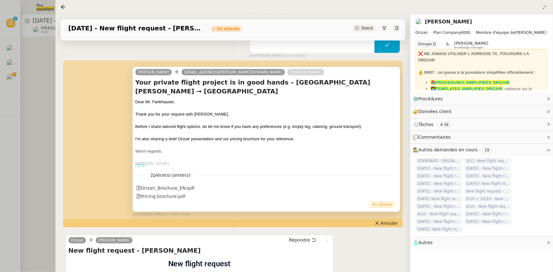
scroll to position [115, 0]
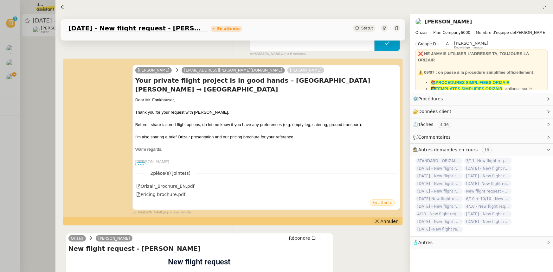
click at [368, 168] on span "Annuler" at bounding box center [389, 221] width 17 height 6
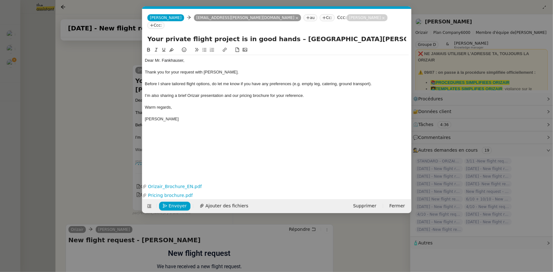
scroll to position [0, 13]
click at [117, 74] on nz-modal-container "Service TA - VOYAGE - PROPOSITION GLOBALE A utiliser dans le cadre de propositi…" at bounding box center [276, 136] width 553 height 272
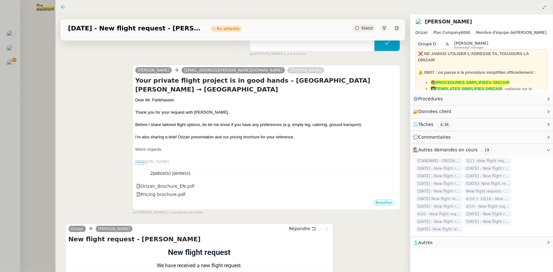
click at [65, 6] on icon at bounding box center [63, 6] width 5 height 5
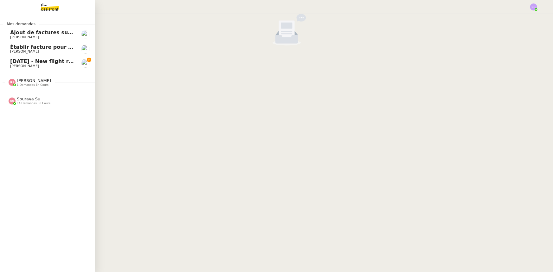
click at [32, 64] on span "[DATE] - New flight request - [PERSON_NAME]" at bounding box center [75, 61] width 131 height 6
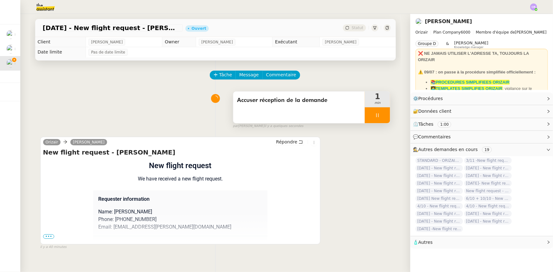
click at [367, 114] on div at bounding box center [377, 115] width 25 height 16
click at [368, 117] on icon at bounding box center [384, 114] width 5 height 3
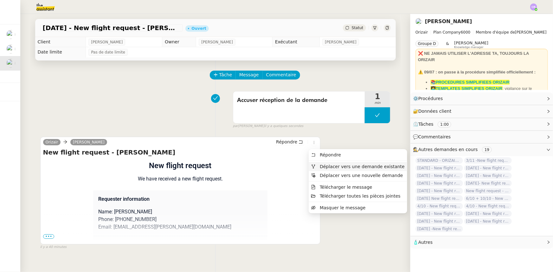
click at [352, 168] on span "Déplacer vers une demande existante" at bounding box center [362, 166] width 85 height 5
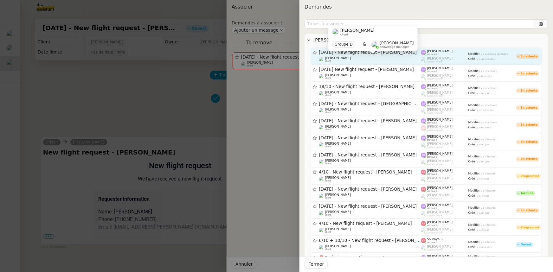
click at [368, 56] on div "[PERSON_NAME] client" at bounding box center [370, 59] width 102 height 6
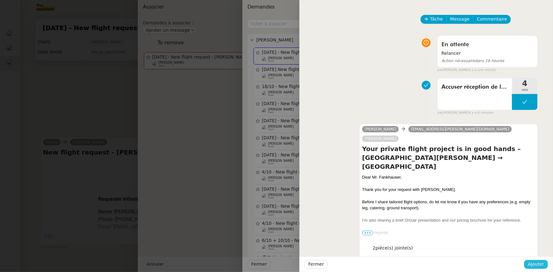
click at [368, 168] on span "Ajouter" at bounding box center [536, 264] width 16 height 7
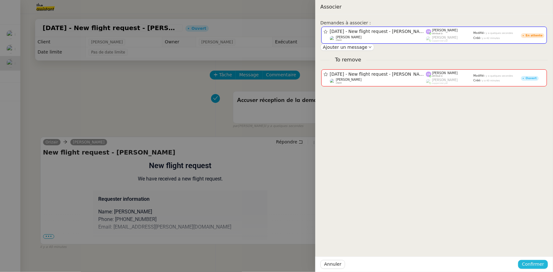
click at [368, 168] on span "Confirmer" at bounding box center [533, 264] width 22 height 7
click at [368, 168] on span "Ajouter" at bounding box center [534, 247] width 16 height 6
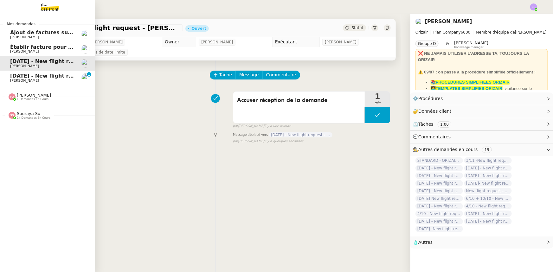
click at [37, 77] on span "[DATE] - New flight request - [PERSON_NAME]" at bounding box center [75, 76] width 131 height 6
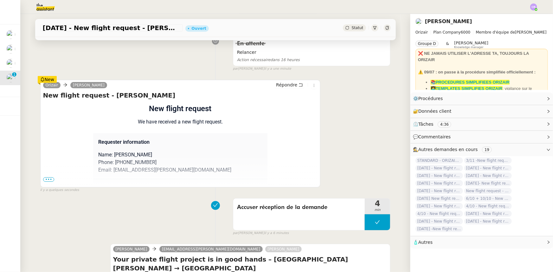
scroll to position [115, 0]
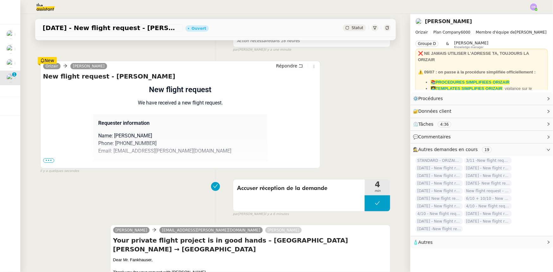
click at [46, 161] on span "•••" at bounding box center [48, 160] width 11 height 4
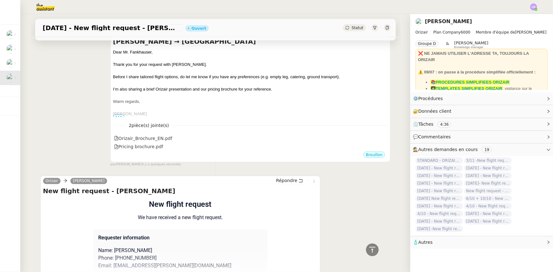
scroll to position [490, 0]
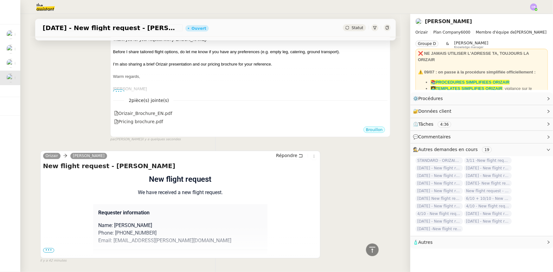
click at [48, 168] on span "•••" at bounding box center [48, 250] width 11 height 4
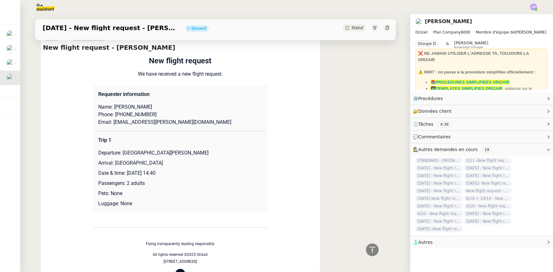
scroll to position [259, 0]
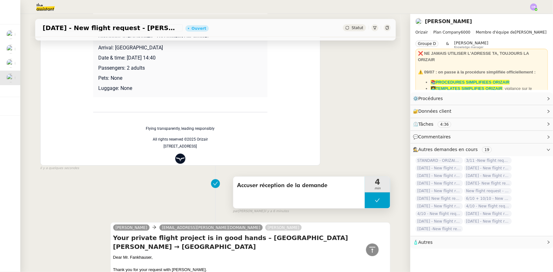
click at [366, 168] on button at bounding box center [377, 201] width 25 height 16
click at [366, 168] on div at bounding box center [371, 201] width 13 height 16
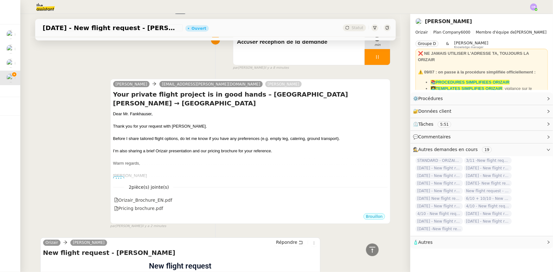
scroll to position [403, 0]
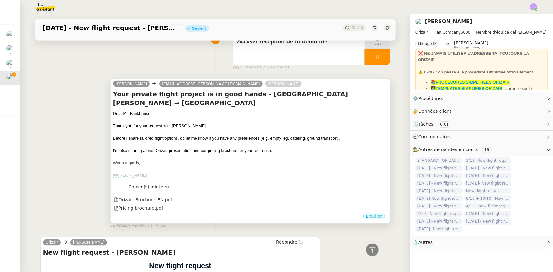
click at [248, 136] on span "Before I share tailored flight options, do let me know if you have any preferen…" at bounding box center [226, 138] width 227 height 5
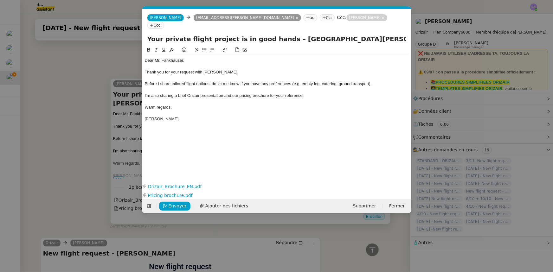
scroll to position [0, 13]
click at [185, 168] on button "Envoyer" at bounding box center [174, 206] width 31 height 9
click at [185, 168] on span "Confirmer l'envoi" at bounding box center [188, 206] width 38 height 7
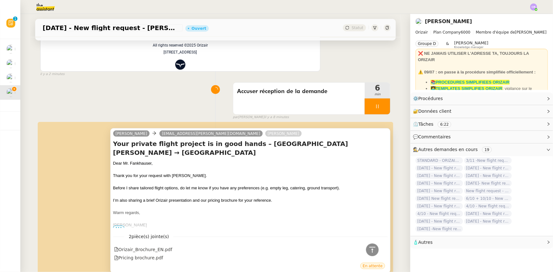
scroll to position [345, 0]
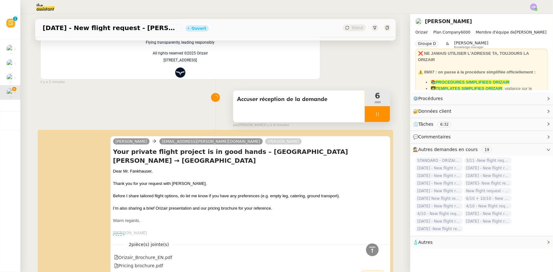
click at [365, 111] on div at bounding box center [377, 114] width 25 height 16
click at [368, 118] on button at bounding box center [383, 114] width 13 height 16
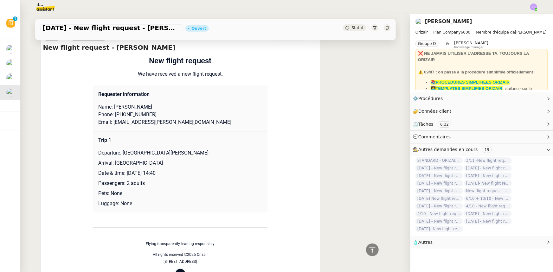
scroll to position [0, 0]
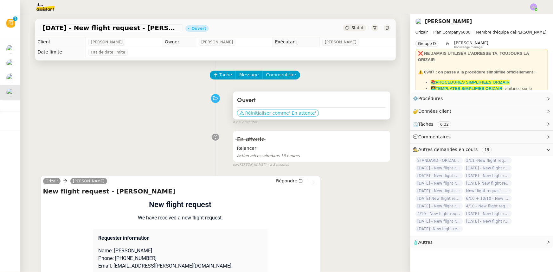
click at [267, 114] on span "Réinitialiser comme" at bounding box center [267, 113] width 44 height 6
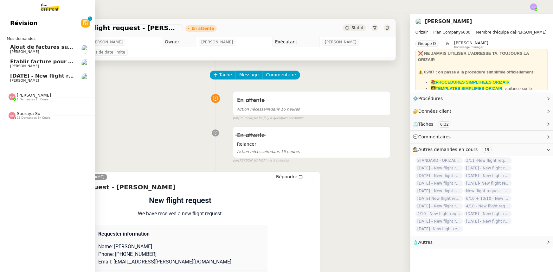
click at [33, 78] on span "[DATE] - New flight request - [PERSON_NAME]" at bounding box center [75, 76] width 131 height 6
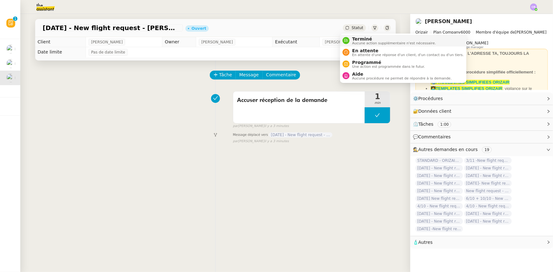
click at [359, 39] on span "Terminé" at bounding box center [394, 38] width 84 height 5
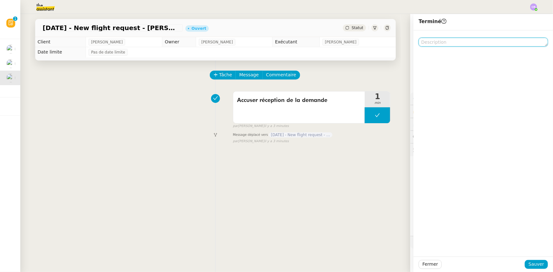
click at [368, 43] on textarea at bounding box center [483, 42] width 129 height 9
click at [368, 42] on textarea "Trip 2 déplacer sur une autre demande" at bounding box center [483, 42] width 129 height 9
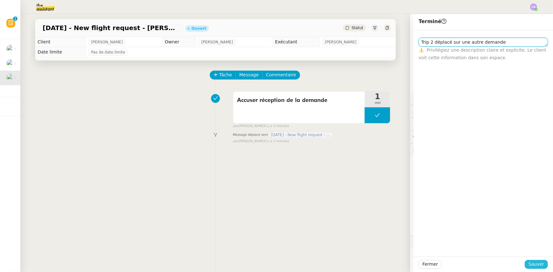
type textarea "Trip 2 déplacé sur une autre demande"
click at [368, 168] on span "Sauver" at bounding box center [537, 264] width 16 height 7
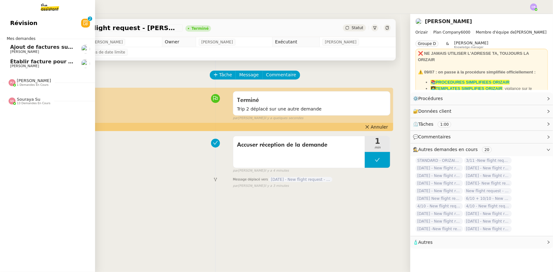
click at [23, 81] on span "[PERSON_NAME]" at bounding box center [34, 80] width 34 height 5
click at [27, 101] on span "Souraya Su" at bounding box center [28, 99] width 23 height 5
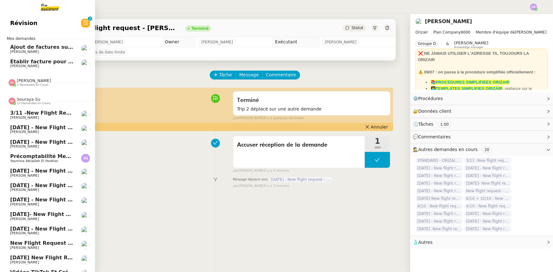
scroll to position [27, 0]
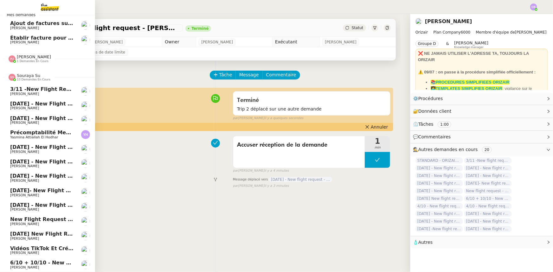
click at [27, 78] on span "13 demandes en cours" at bounding box center [34, 79] width 34 height 3
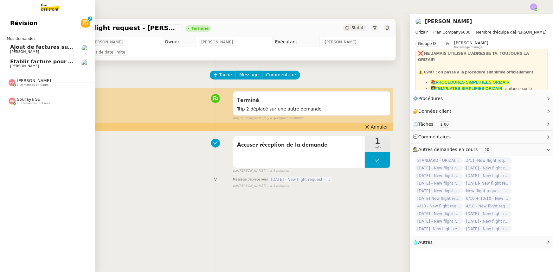
click at [27, 62] on span "Établir facture pour [PERSON_NAME]" at bounding box center [62, 62] width 105 height 6
